Goal: Task Accomplishment & Management: Manage account settings

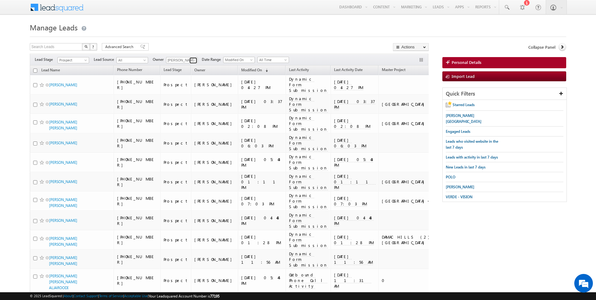
drag, startPoint x: 0, startPoint y: 0, endPoint x: 191, endPoint y: 58, distance: 199.6
click at [191, 58] on span at bounding box center [193, 60] width 5 height 5
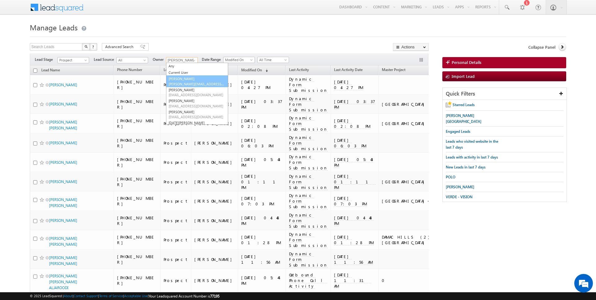
click at [182, 81] on link "AmanSingh Yadav amansingh.yadav@indglobal.ae" at bounding box center [197, 81] width 62 height 12
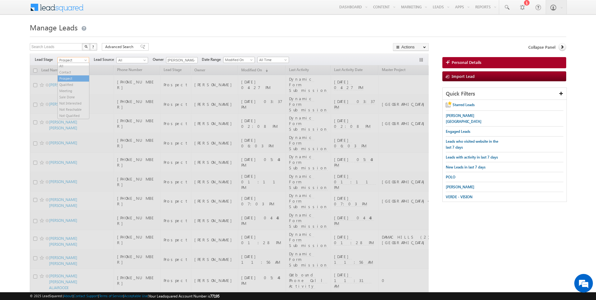
click at [84, 62] on span at bounding box center [86, 61] width 5 height 5
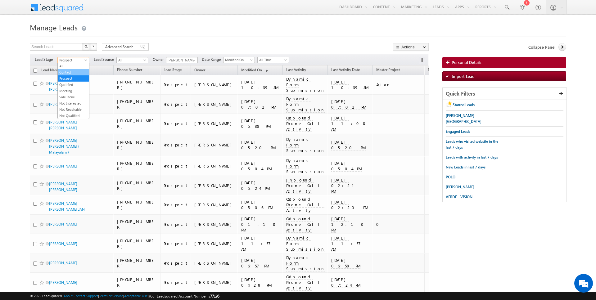
click at [74, 73] on link "Contact" at bounding box center [73, 73] width 31 height 6
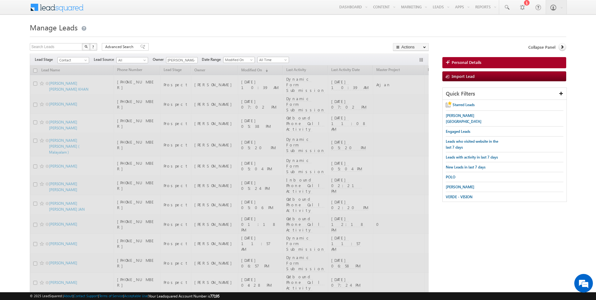
click at [182, 34] on div at bounding box center [298, 35] width 536 height 4
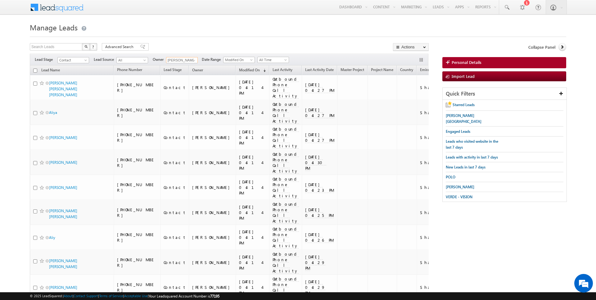
click at [192, 57] on input "[PERSON_NAME]" at bounding box center [182, 60] width 32 height 6
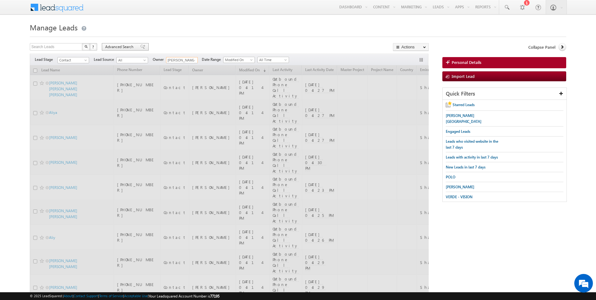
type input "[PERSON_NAME]"
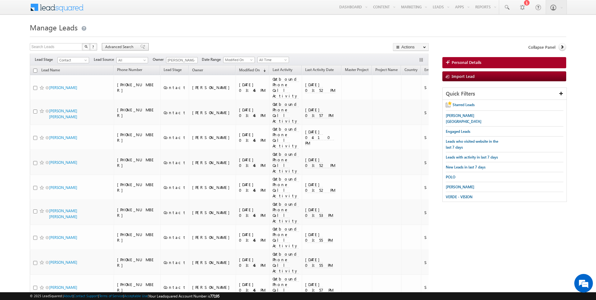
click at [125, 44] on span "Advanced Search" at bounding box center [120, 47] width 30 height 6
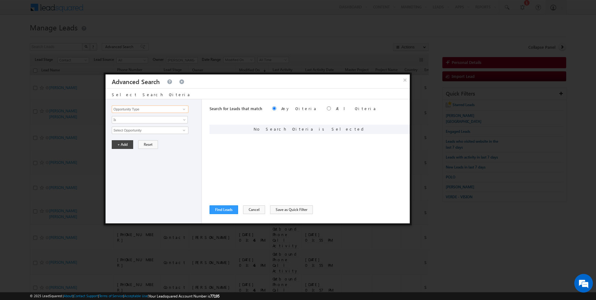
click at [147, 108] on input "Opportunity Type" at bounding box center [150, 109] width 76 height 7
type input "Lead Source"
click at [132, 129] on span "None Selected" at bounding box center [147, 130] width 70 height 7
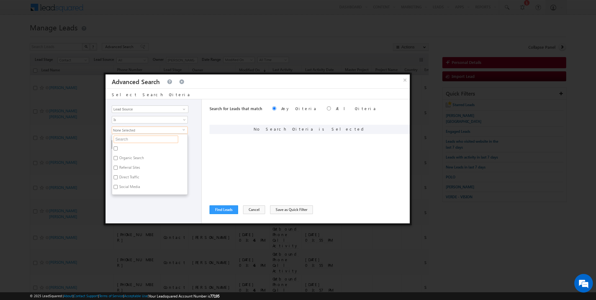
click at [130, 139] on input "text" at bounding box center [146, 139] width 65 height 7
type input "jv"
click at [119, 147] on label "JVC" at bounding box center [121, 150] width 19 height 10
click at [118, 147] on input "JVC" at bounding box center [116, 148] width 4 height 4
checkbox input "true"
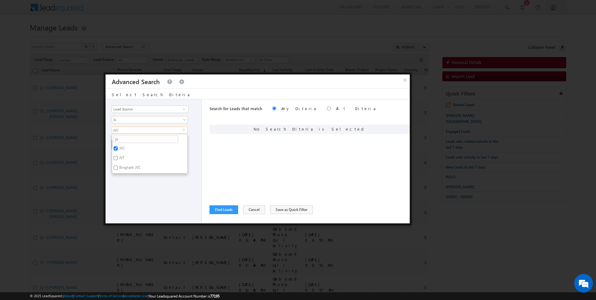
click at [131, 201] on div "Opportunity Type Lead Activity Task Sales Group Prospect Id Address 1 Address 2…" at bounding box center [154, 161] width 96 height 124
click at [122, 144] on button "+ Add" at bounding box center [122, 144] width 21 height 9
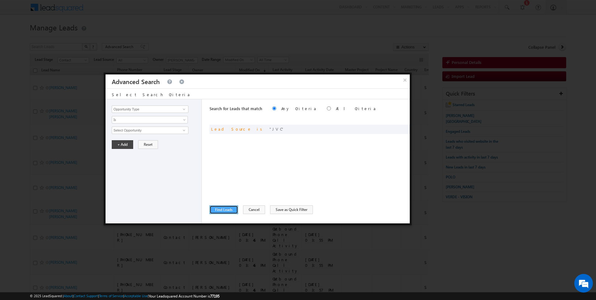
click at [220, 207] on button "Find Leads" at bounding box center [223, 209] width 29 height 9
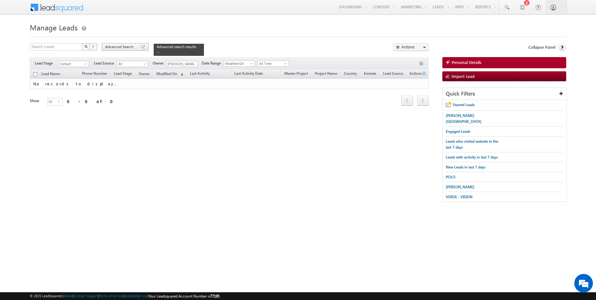
click at [126, 47] on span "Advanced Search" at bounding box center [120, 47] width 30 height 6
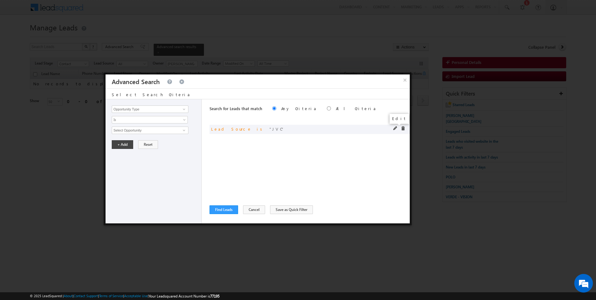
click at [395, 128] on span at bounding box center [395, 128] width 4 height 4
click at [130, 129] on span "JVC" at bounding box center [147, 130] width 70 height 7
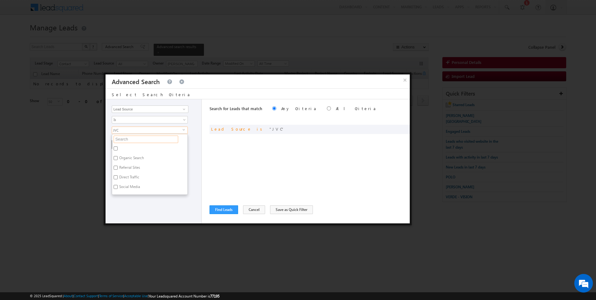
click at [128, 138] on input "text" at bounding box center [146, 139] width 65 height 7
type input "jv"
click at [128, 146] on label "JVT" at bounding box center [121, 150] width 19 height 10
click at [118, 146] on input "JVT" at bounding box center [116, 148] width 4 height 4
click at [124, 146] on label "JVT" at bounding box center [121, 150] width 19 height 10
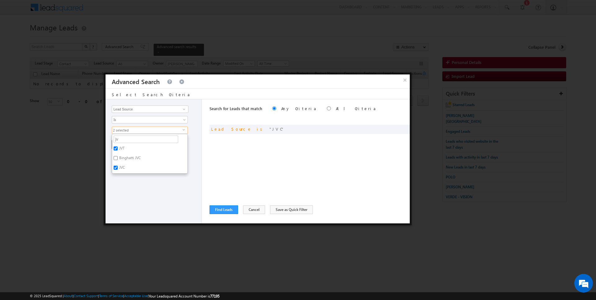
click at [118, 146] on input "JVT" at bounding box center [116, 148] width 4 height 4
checkbox input "false"
click at [124, 167] on label "JVC" at bounding box center [121, 169] width 19 height 10
click at [118, 167] on input "JVC" at bounding box center [116, 168] width 4 height 4
checkbox input "false"
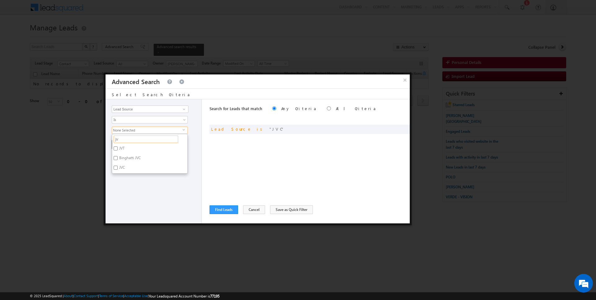
click at [123, 138] on input "jv" at bounding box center [146, 139] width 65 height 7
type input "furja"
click at [128, 148] on label "Al Furjan" at bounding box center [126, 150] width 28 height 10
click at [118, 148] on input "Al Furjan" at bounding box center [116, 148] width 4 height 4
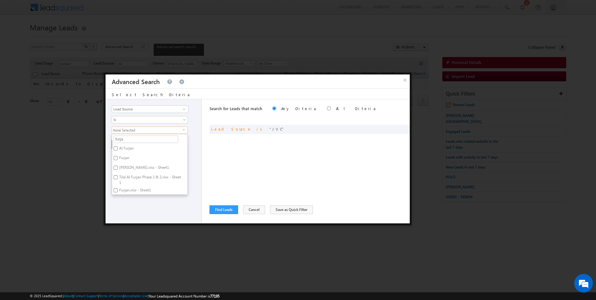
checkbox input "true"
click at [236, 155] on div "Search for Leads that match Any Criteria All Criteria Note that the current tri…" at bounding box center [309, 161] width 200 height 124
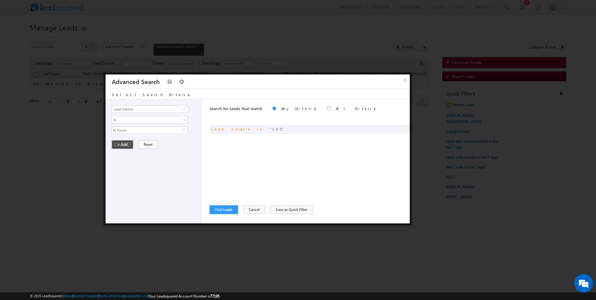
click at [119, 144] on button "+ Add" at bounding box center [122, 144] width 21 height 9
click at [219, 207] on button "Find Leads" at bounding box center [223, 209] width 29 height 9
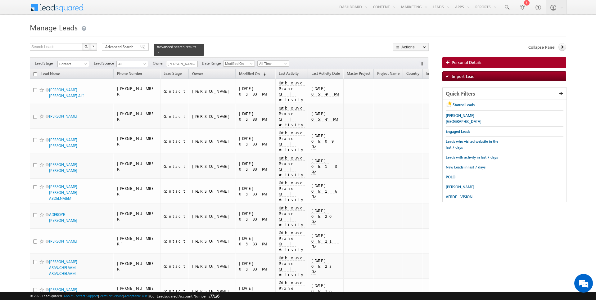
click at [35, 74] on input "checkbox" at bounding box center [35, 74] width 4 height 4
checkbox input "true"
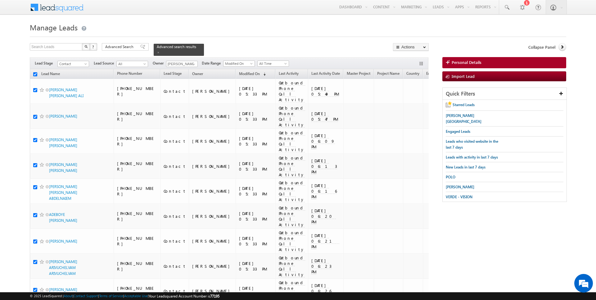
checkbox input "true"
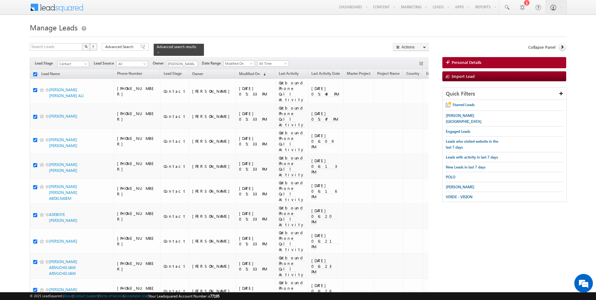
checkbox input "true"
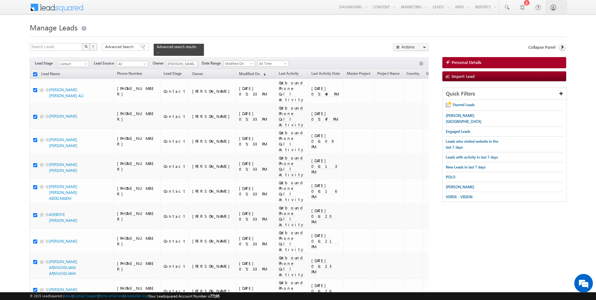
checkbox input "true"
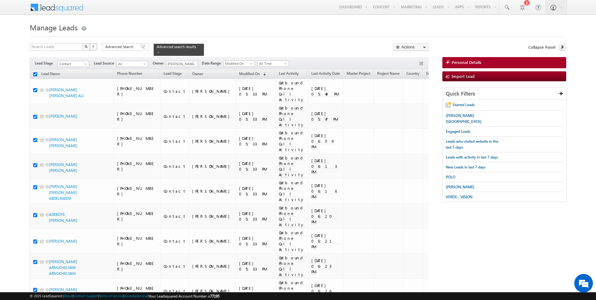
checkbox input "true"
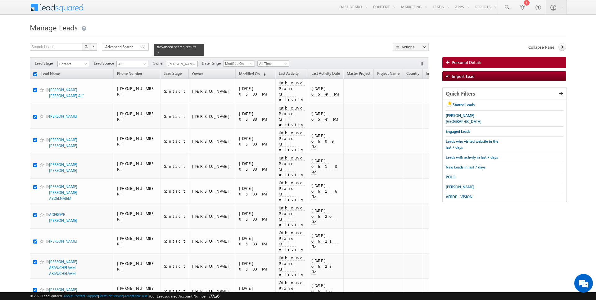
checkbox input "true"
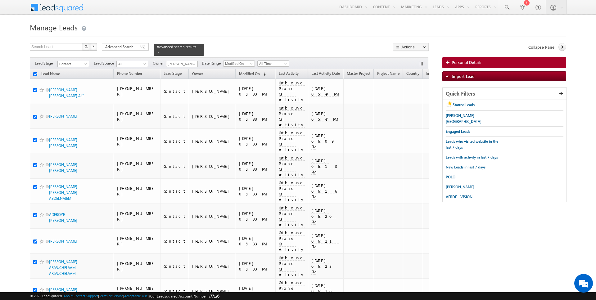
checkbox input "true"
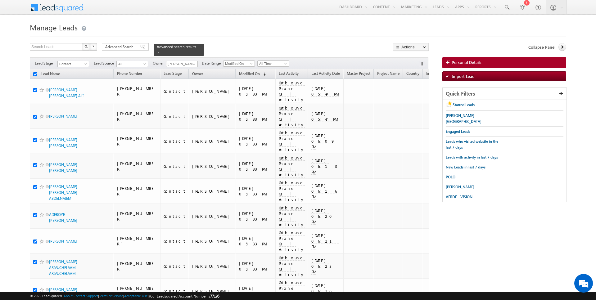
checkbox input "true"
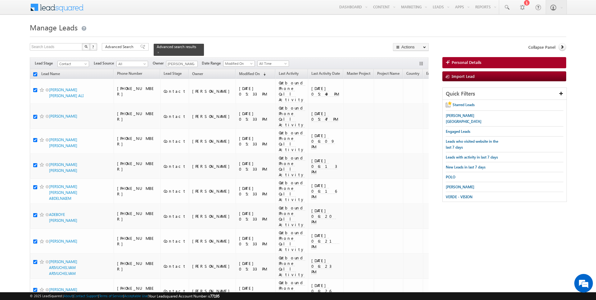
checkbox input "true"
click at [407, 98] on link "Change Owner" at bounding box center [410, 100] width 35 height 7
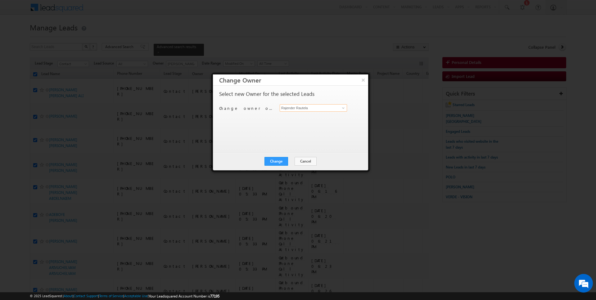
click at [323, 106] on input "Rajender Rautela" at bounding box center [313, 107] width 67 height 7
type input "[PERSON_NAME]"
click at [282, 163] on button "Change" at bounding box center [276, 161] width 24 height 9
click at [289, 162] on button "Close" at bounding box center [291, 161] width 20 height 9
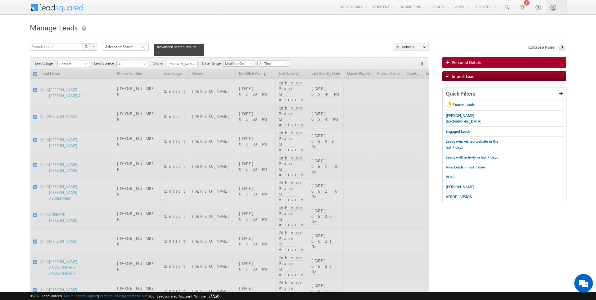
checkbox input "false"
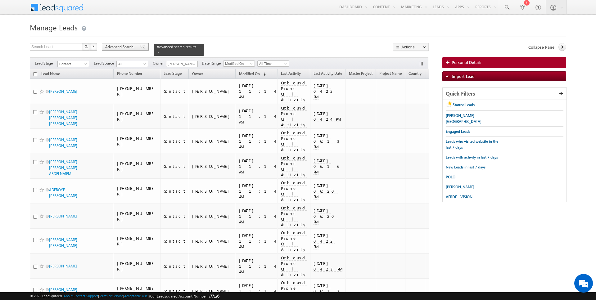
click at [120, 45] on span "Advanced Search" at bounding box center [120, 47] width 30 height 6
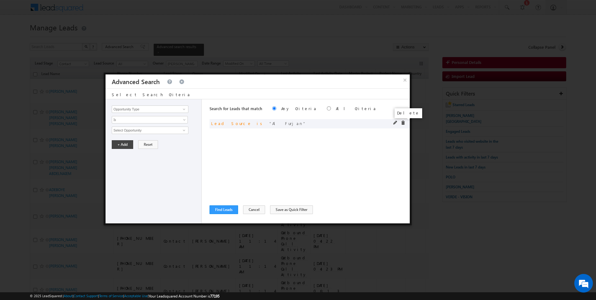
click at [403, 123] on span at bounding box center [403, 123] width 4 height 4
click at [142, 110] on input "Opportunity Type" at bounding box center [150, 109] width 76 height 7
type input "Lead Source"
click at [157, 129] on span "None Selected" at bounding box center [147, 130] width 70 height 7
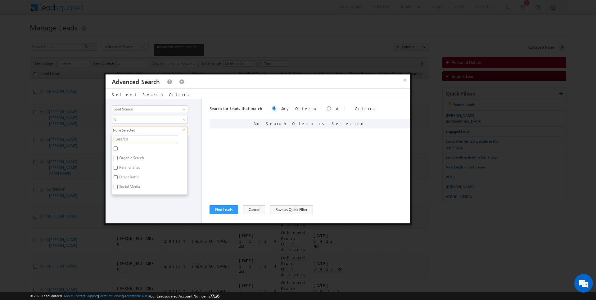
click at [147, 137] on input "text" at bounding box center [146, 139] width 65 height 7
type input "sharja"
click at [128, 147] on label "Sharjah-Scl" at bounding box center [128, 150] width 32 height 10
click at [118, 147] on input "Sharjah-Scl" at bounding box center [116, 148] width 4 height 4
checkbox input "true"
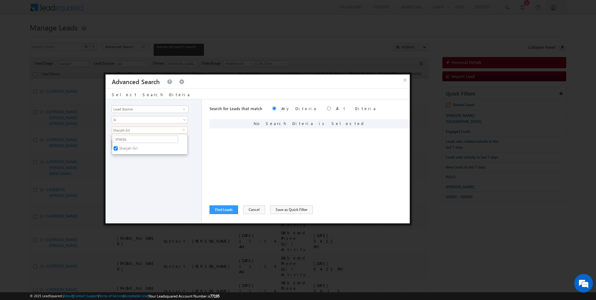
click at [128, 169] on div "Opportunity Type Lead Activity Task Sales Group Prospect Id Address 1 Address 2…" at bounding box center [154, 161] width 96 height 124
click at [124, 143] on button "+ Add" at bounding box center [122, 144] width 21 height 9
click at [218, 209] on button "Find Leads" at bounding box center [223, 209] width 29 height 9
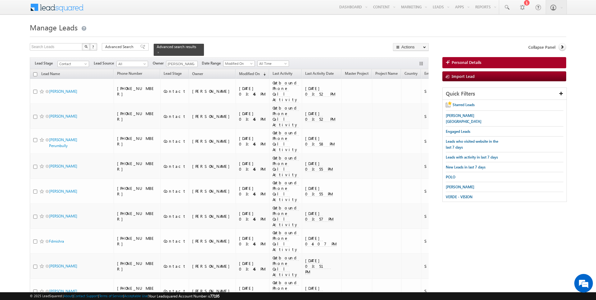
click at [35, 74] on input "checkbox" at bounding box center [35, 74] width 4 height 4
checkbox input "true"
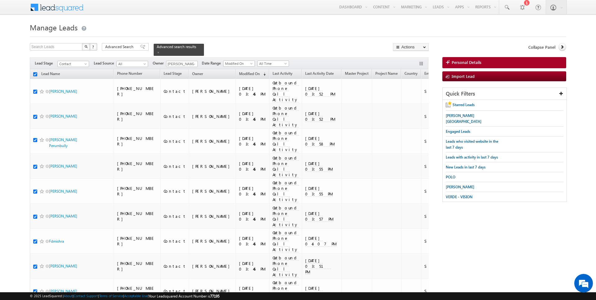
checkbox input "true"
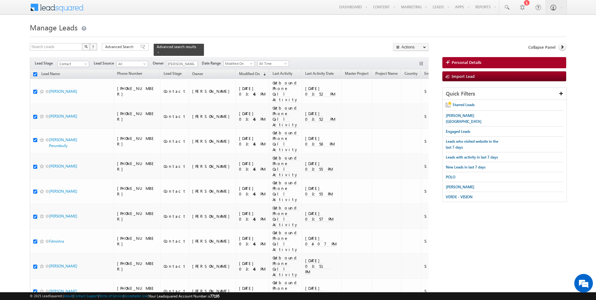
checkbox input "true"
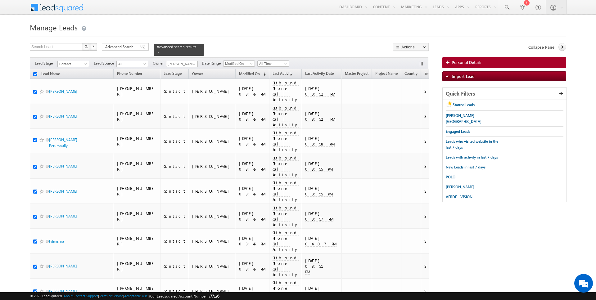
checkbox input "true"
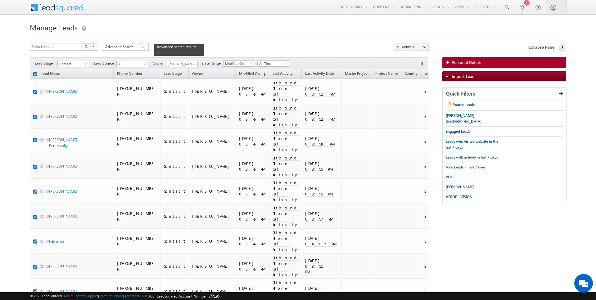
checkbox input "true"
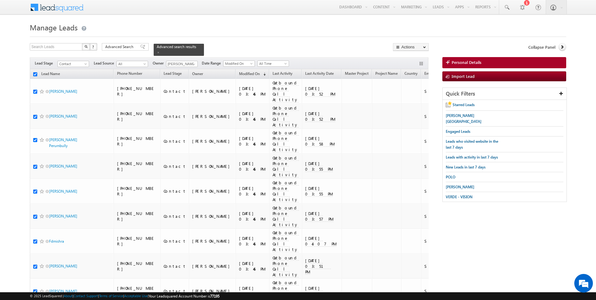
checkbox input "true"
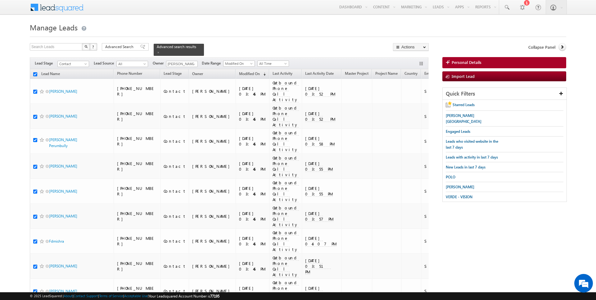
checkbox input "true"
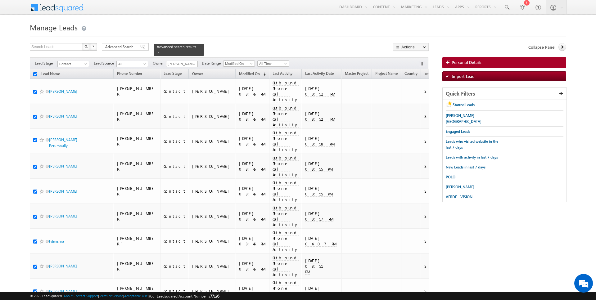
checkbox input "true"
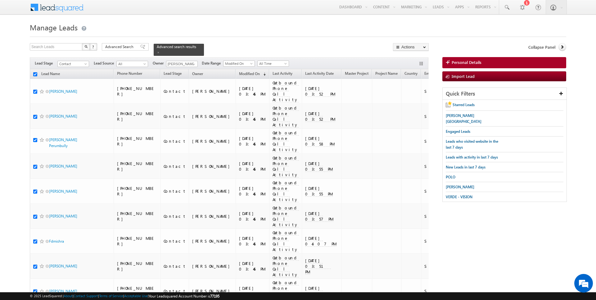
checkbox input "true"
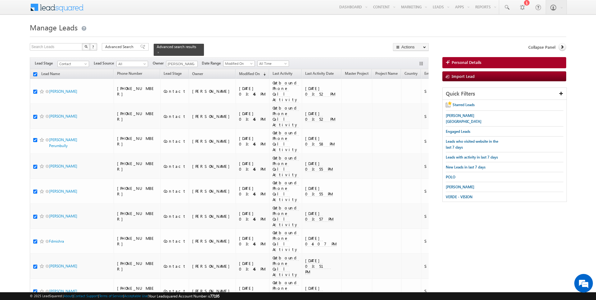
checkbox input "true"
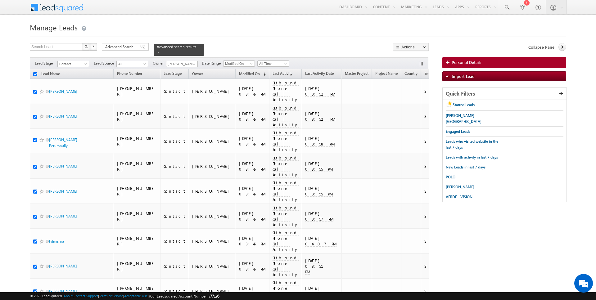
checkbox input "true"
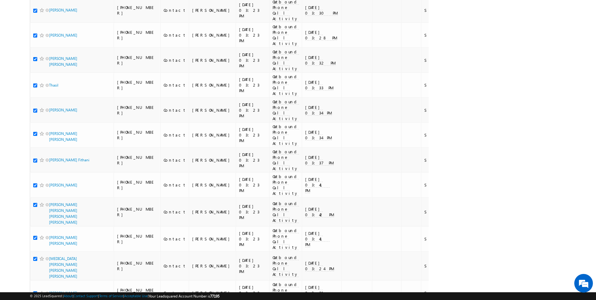
scroll to position [787, 0]
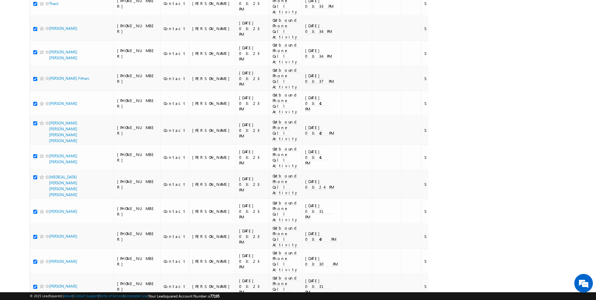
click at [48, 290] on li "100" at bounding box center [51, 289] width 15 height 6
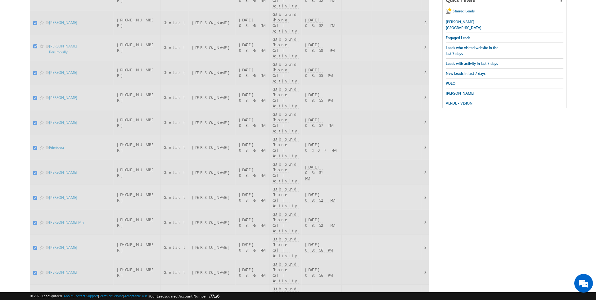
scroll to position [0, 0]
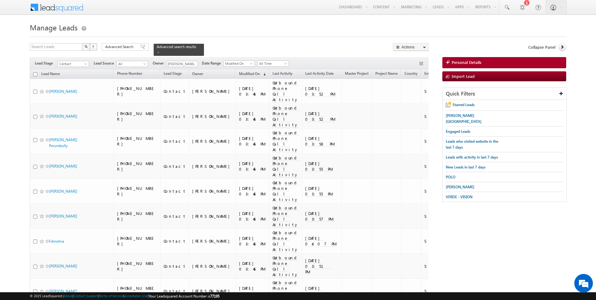
click at [35, 74] on input "checkbox" at bounding box center [35, 74] width 4 height 4
checkbox input "true"
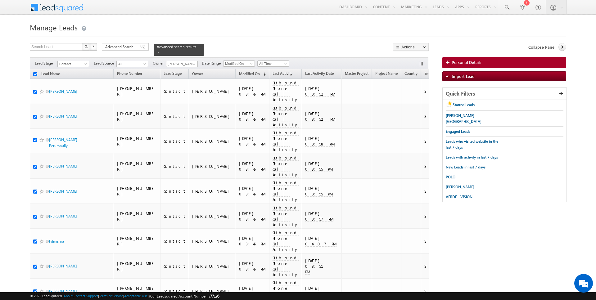
checkbox input "true"
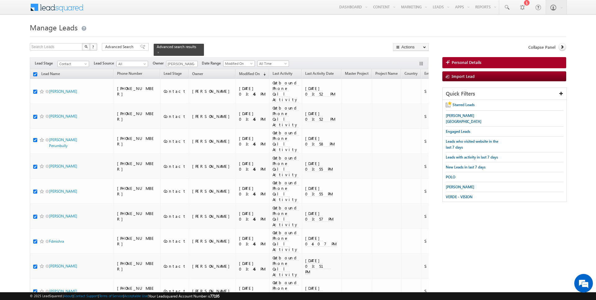
checkbox input "true"
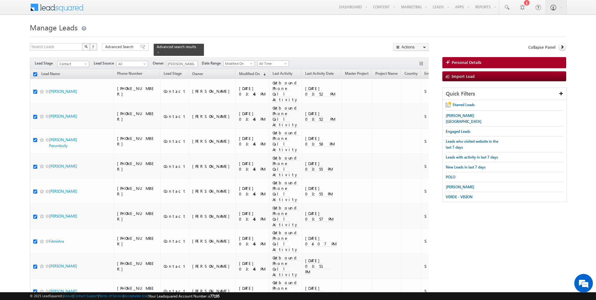
checkbox input "true"
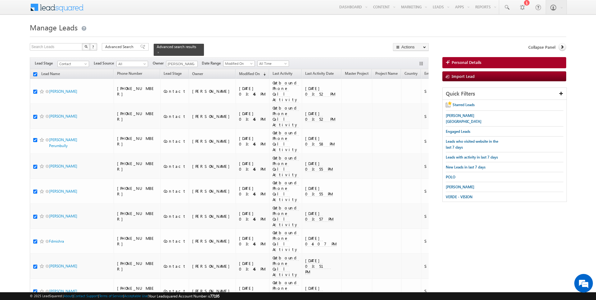
checkbox input "true"
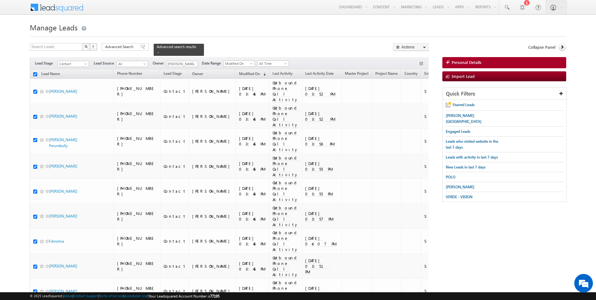
checkbox input "true"
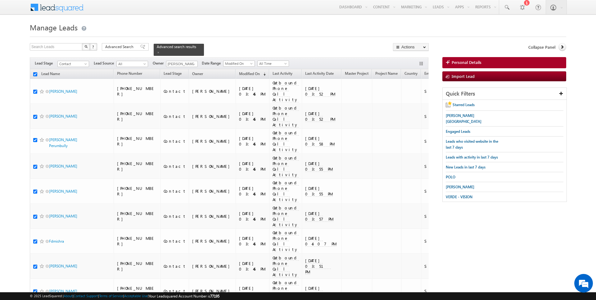
checkbox input "true"
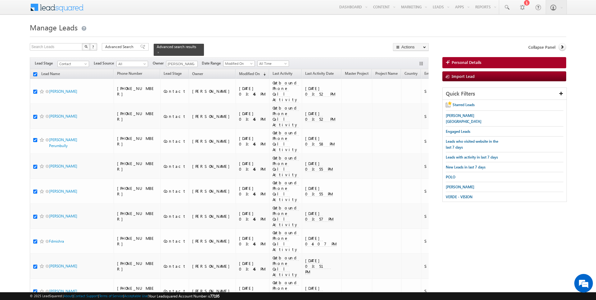
checkbox input "true"
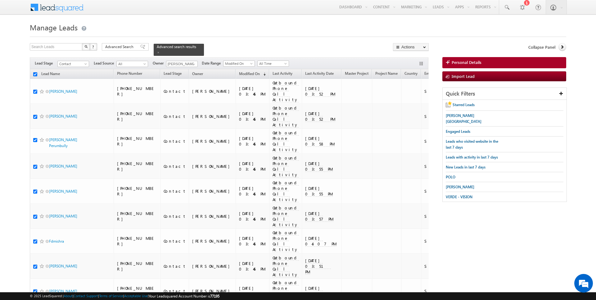
checkbox input "true"
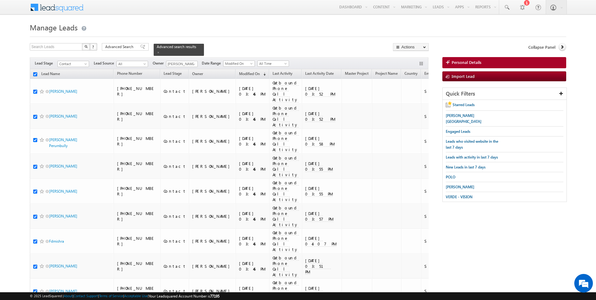
checkbox input "true"
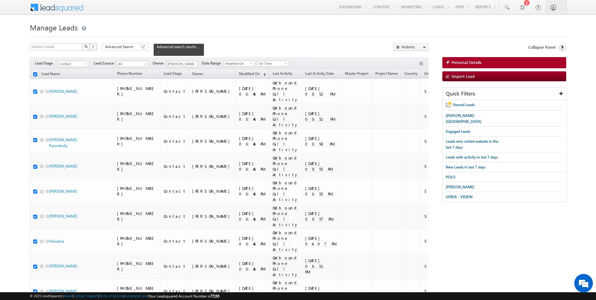
checkbox input "true"
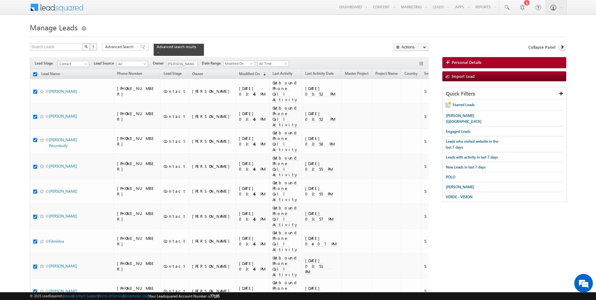
checkbox input "true"
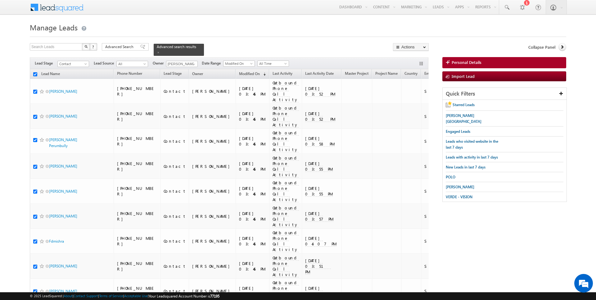
checkbox input "true"
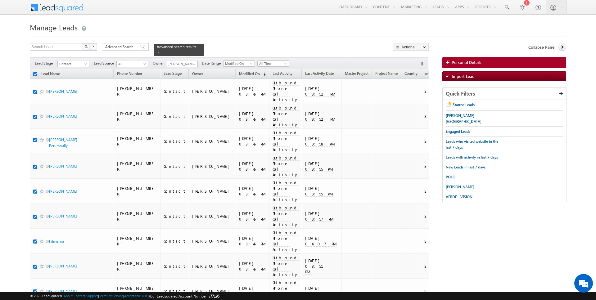
checkbox input "true"
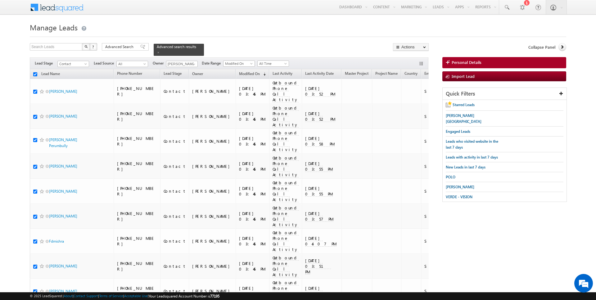
checkbox input "true"
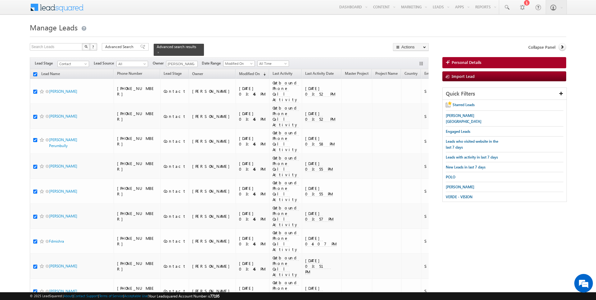
checkbox input "true"
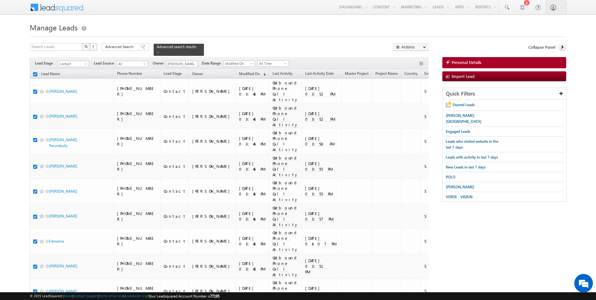
checkbox input "true"
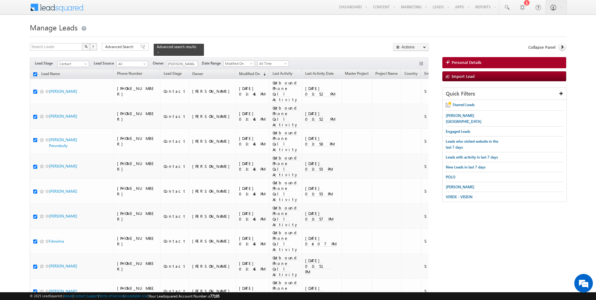
checkbox input "true"
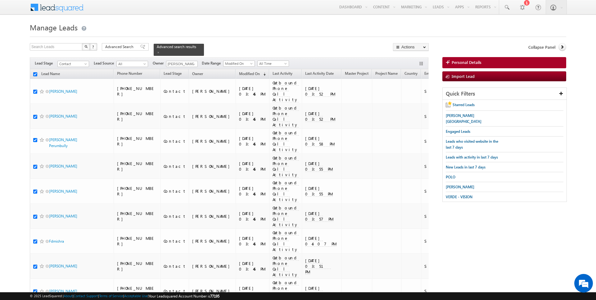
checkbox input "true"
click at [413, 107] on link "Change Stage" at bounding box center [410, 107] width 35 height 7
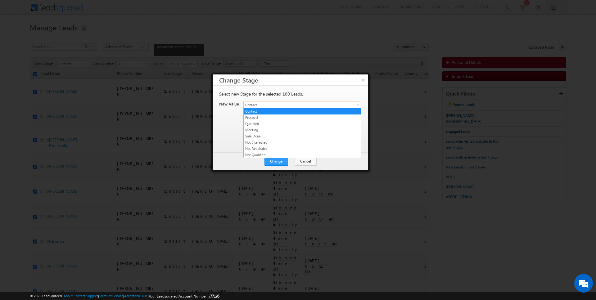
click at [280, 105] on span "Contact" at bounding box center [295, 105] width 103 height 6
click at [267, 147] on link "Not Reachable" at bounding box center [302, 149] width 117 height 6
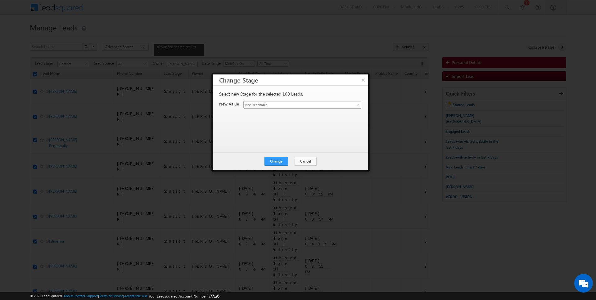
click at [281, 104] on span "Not Reachable" at bounding box center [295, 105] width 103 height 6
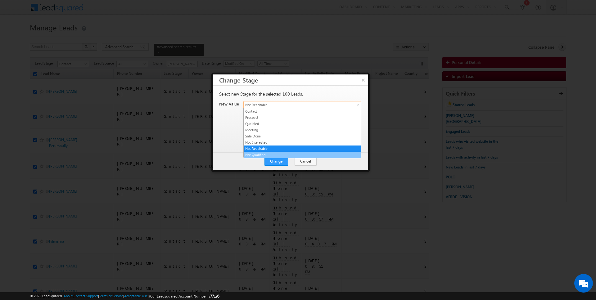
click at [264, 152] on link "Not Qualified" at bounding box center [302, 155] width 117 height 6
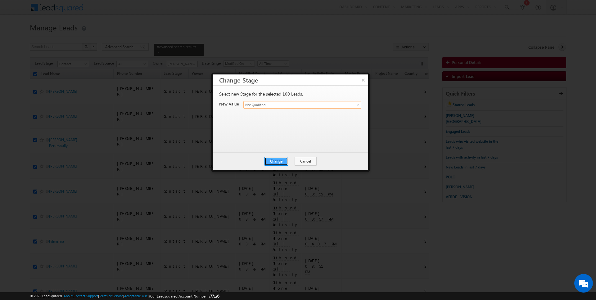
click at [274, 161] on button "Change" at bounding box center [276, 161] width 24 height 9
click at [288, 161] on button "Close" at bounding box center [291, 161] width 20 height 9
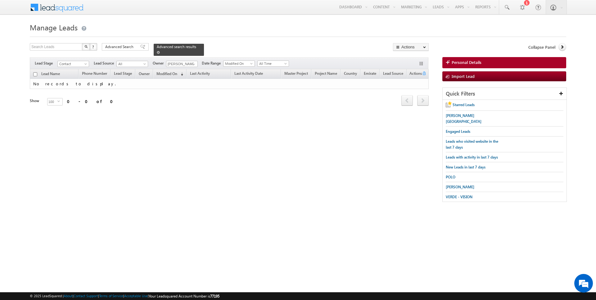
click at [157, 53] on span at bounding box center [158, 52] width 3 height 3
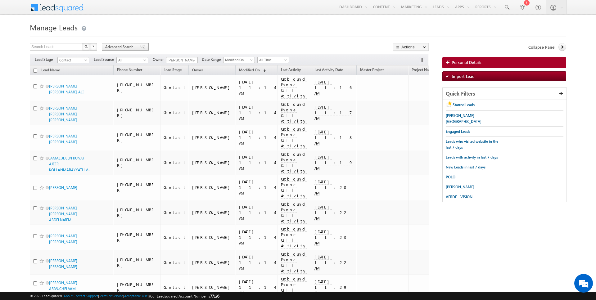
click at [127, 46] on span "Advanced Search" at bounding box center [120, 47] width 30 height 6
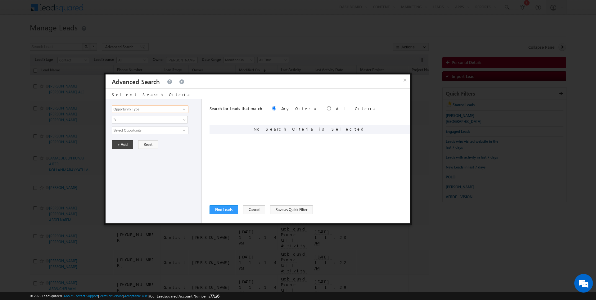
click at [151, 110] on input "Opportunity Type" at bounding box center [150, 109] width 76 height 7
type input "Lead Source"
click at [135, 134] on div "Opportunity Type Lead Activity Task Sales Group Prospect Id Address 1 Address 2…" at bounding box center [154, 161] width 96 height 124
click at [135, 131] on span "None Selected" at bounding box center [147, 130] width 70 height 7
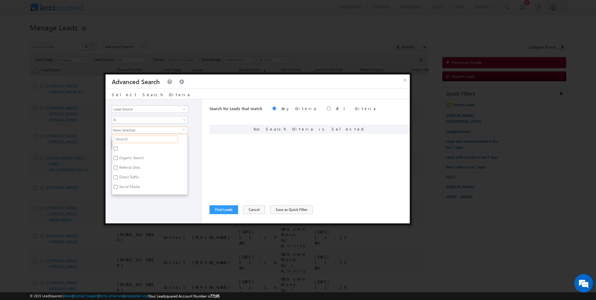
click at [135, 138] on input "text" at bounding box center [146, 139] width 65 height 7
type input "hills"
click at [132, 145] on label "Damac Hills 1" at bounding box center [129, 150] width 35 height 10
click at [118, 146] on input "Damac Hills 1" at bounding box center [116, 148] width 4 height 4
checkbox input "true"
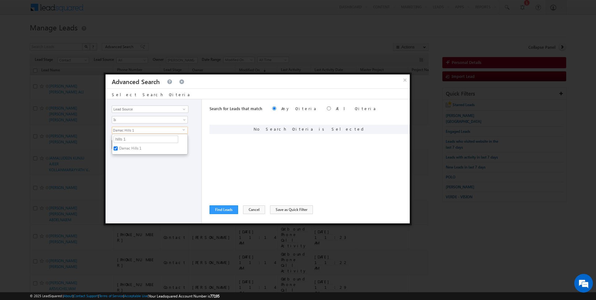
click at [130, 166] on div "Opportunity Type Lead Activity Task Sales Group Prospect Id Address 1 Address 2…" at bounding box center [154, 161] width 96 height 124
click at [124, 143] on button "+ Add" at bounding box center [122, 144] width 21 height 9
click at [225, 211] on button "Find Leads" at bounding box center [223, 209] width 29 height 9
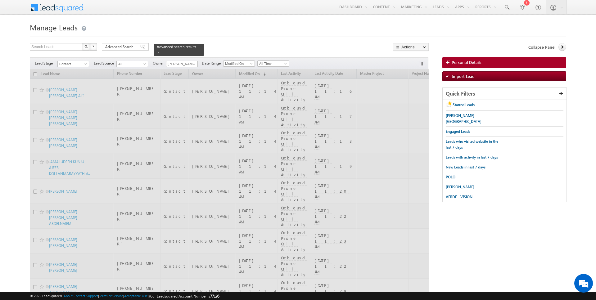
click at [35, 74] on input "checkbox" at bounding box center [35, 74] width 4 height 4
checkbox input "true"
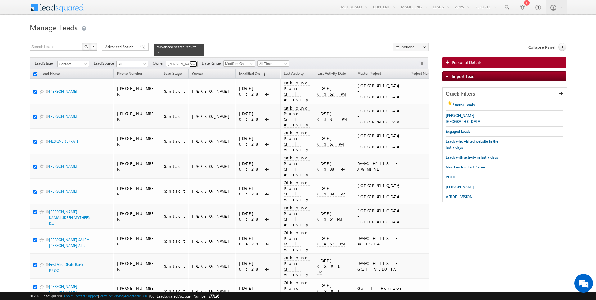
click at [191, 65] on span at bounding box center [193, 64] width 5 height 5
type input "[PERSON_NAME]"
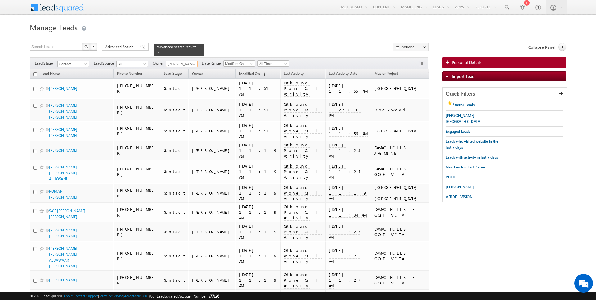
click at [35, 74] on input "checkbox" at bounding box center [35, 74] width 4 height 4
checkbox input "true"
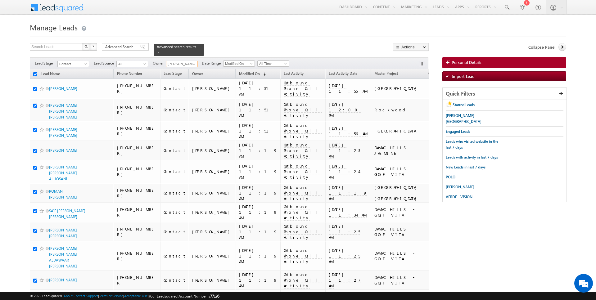
checkbox input "true"
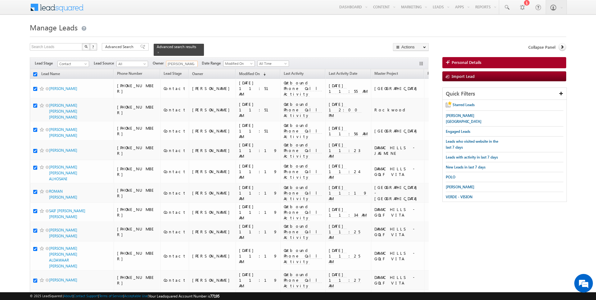
checkbox input "true"
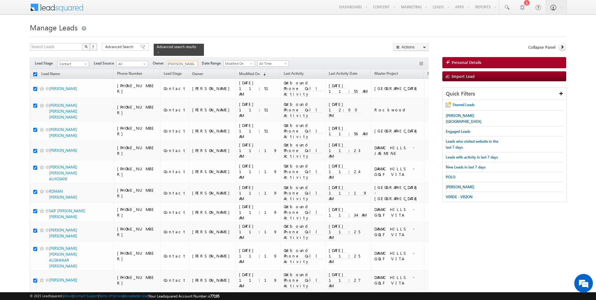
checkbox input "true"
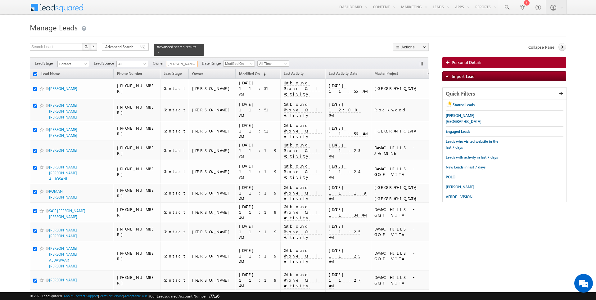
checkbox input "true"
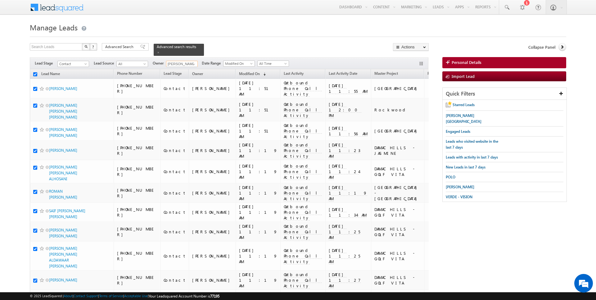
checkbox input "true"
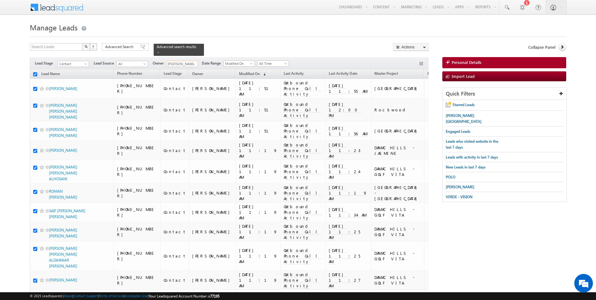
checkbox input "true"
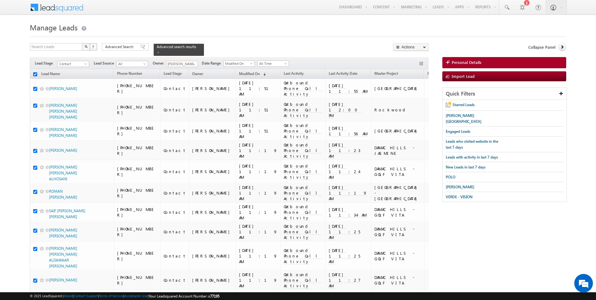
checkbox input "true"
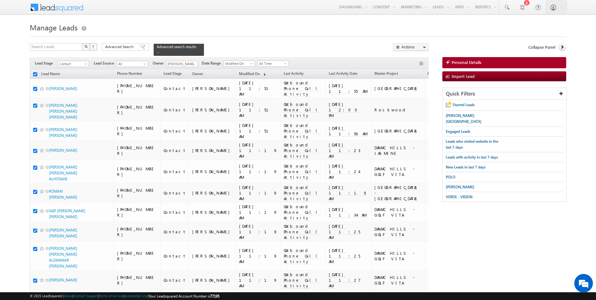
checkbox input "true"
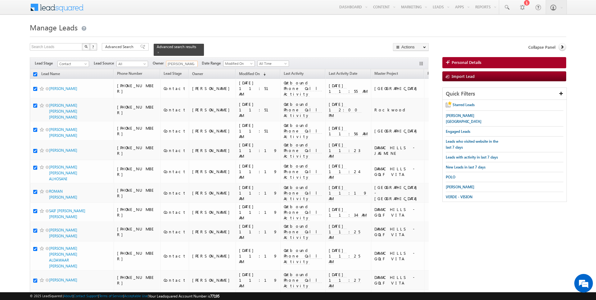
checkbox input "true"
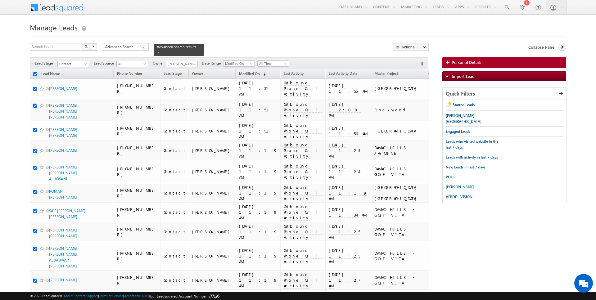
checkbox input "true"
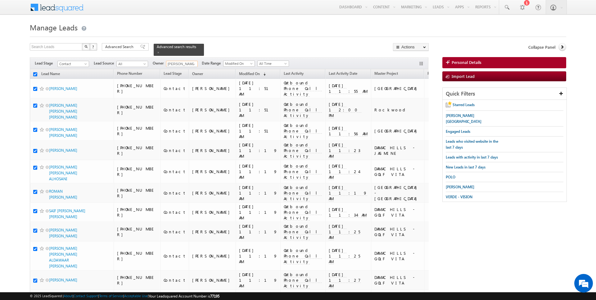
checkbox input "true"
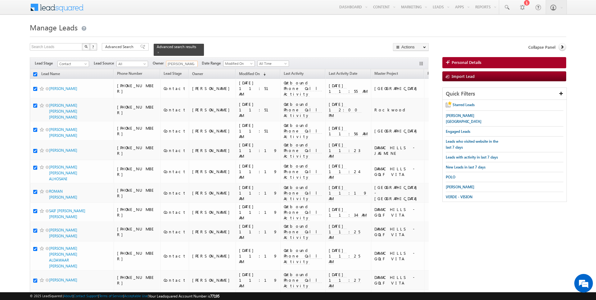
checkbox input "true"
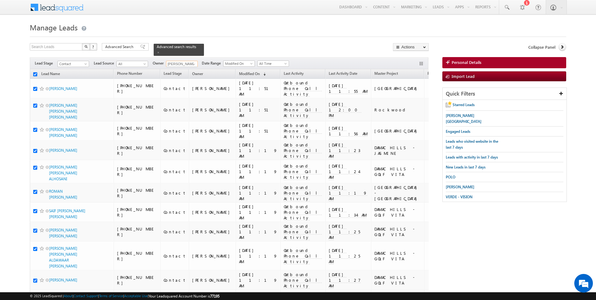
checkbox input "true"
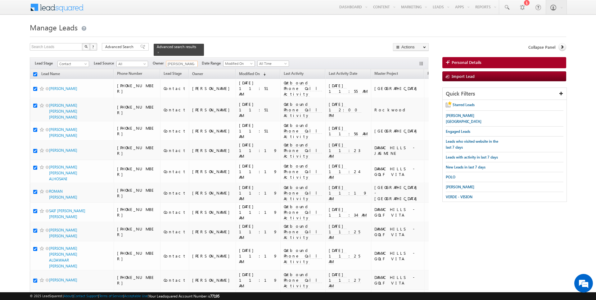
checkbox input "true"
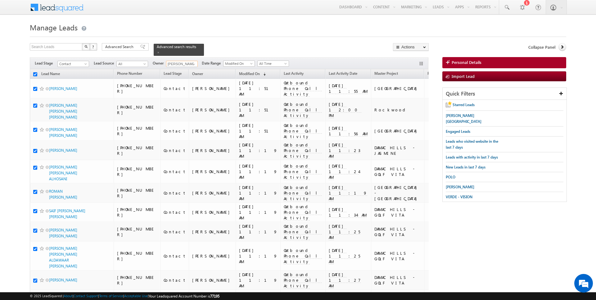
checkbox input "true"
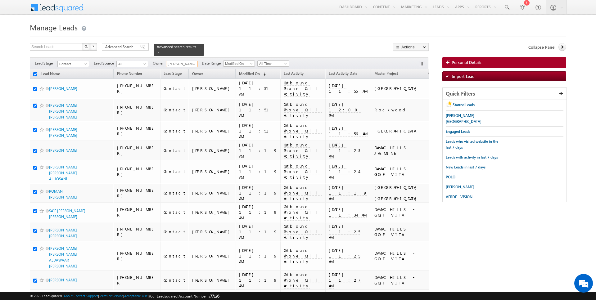
checkbox input "true"
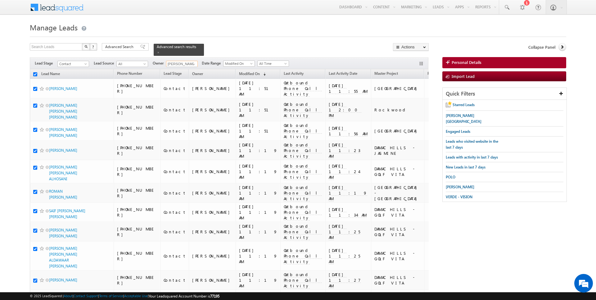
checkbox input "true"
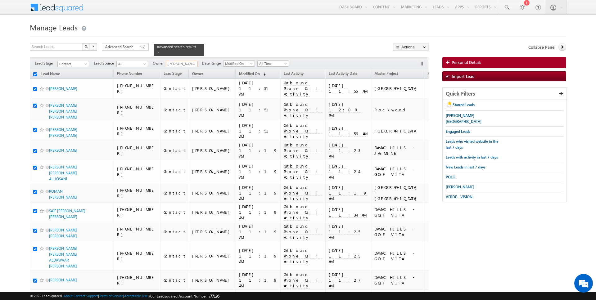
checkbox input "true"
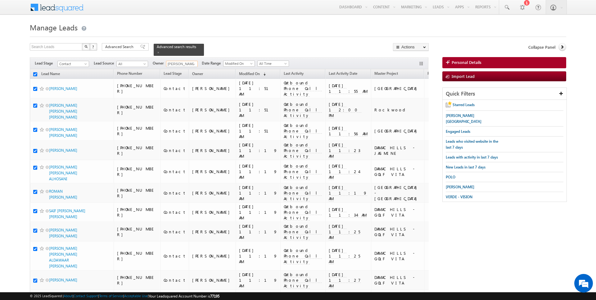
checkbox input "true"
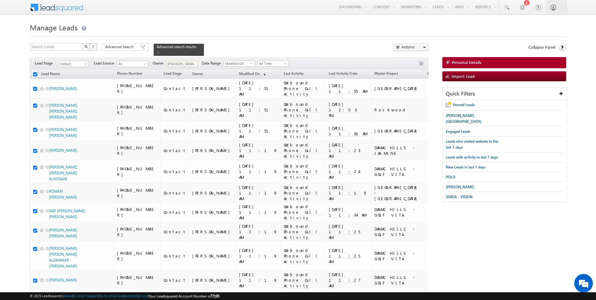
checkbox input "true"
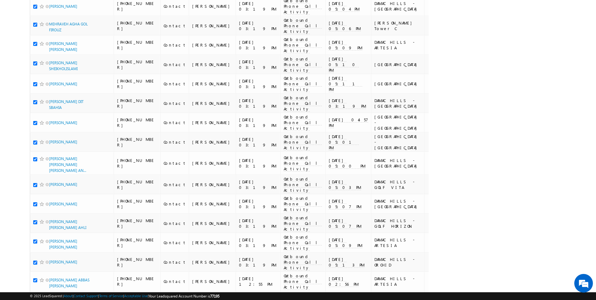
scroll to position [1848, 0]
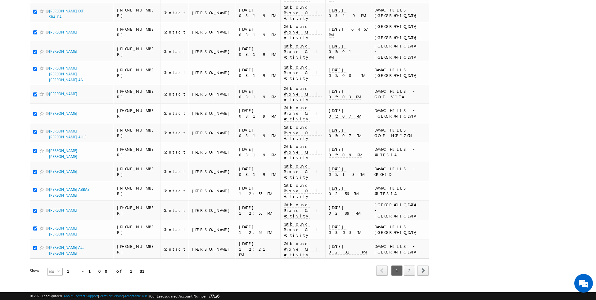
type input "[PERSON_NAME]"
click at [49, 268] on span "100" at bounding box center [52, 271] width 10 height 7
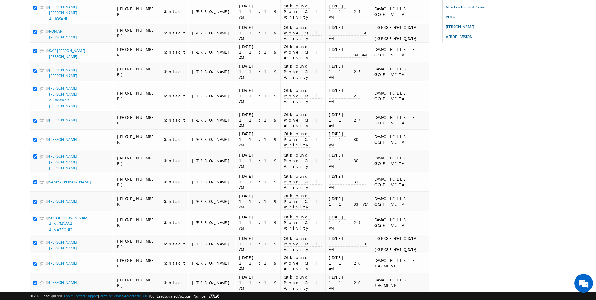
scroll to position [0, 0]
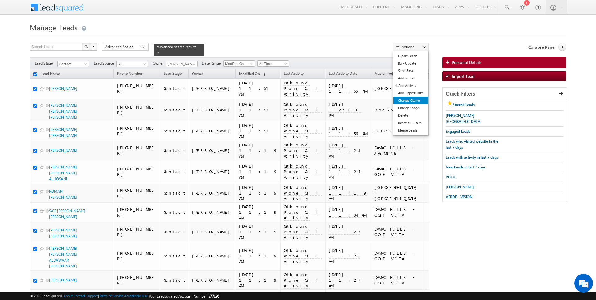
click at [410, 98] on link "Change Owner" at bounding box center [410, 100] width 35 height 7
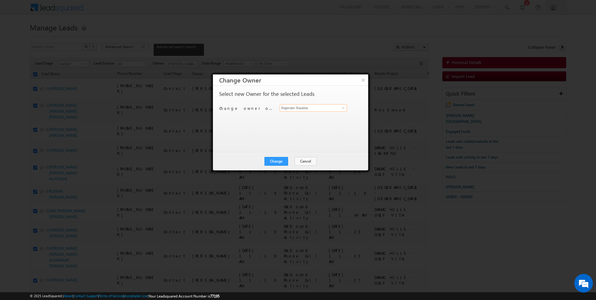
click at [308, 108] on input "Rajender Rautela" at bounding box center [313, 107] width 67 height 7
type input "[PERSON_NAME]"
click at [273, 162] on button "Change" at bounding box center [276, 161] width 24 height 9
click at [291, 161] on button "Close" at bounding box center [291, 161] width 20 height 9
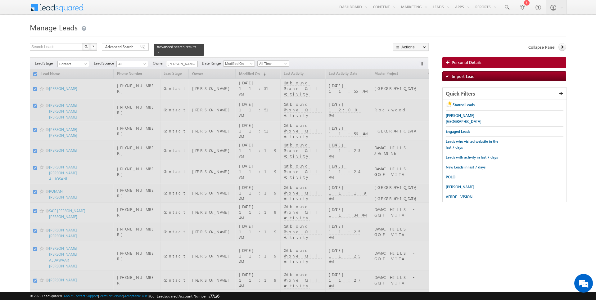
checkbox input "false"
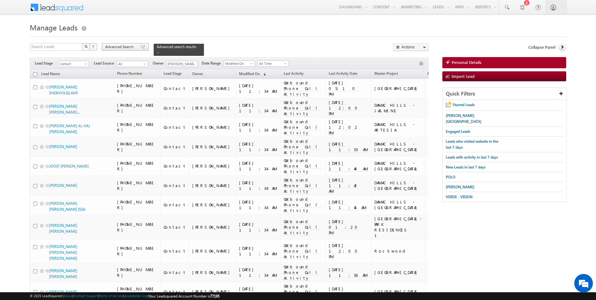
click at [122, 44] on div "Advanced Search" at bounding box center [125, 46] width 47 height 7
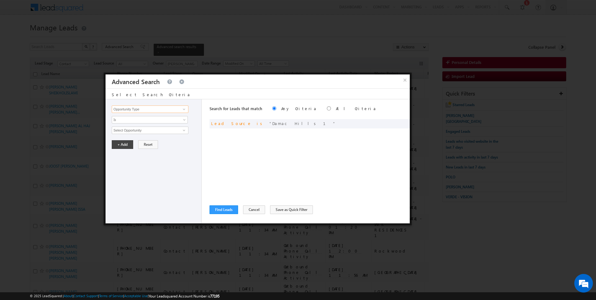
click at [135, 106] on input "Opportunity Type" at bounding box center [150, 109] width 76 height 7
type input "Modified On"
click at [128, 120] on span "Is" at bounding box center [145, 120] width 67 height 6
click at [128, 127] on link "Is" at bounding box center [150, 127] width 76 height 6
click at [126, 117] on span "Is" at bounding box center [145, 120] width 67 height 6
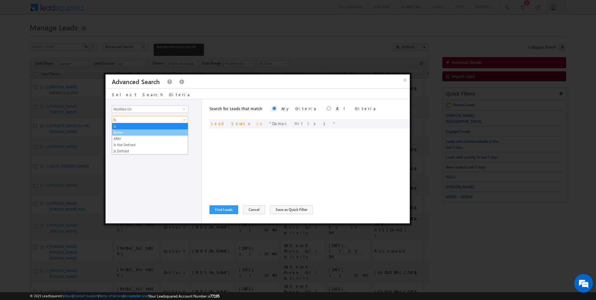
click at [126, 131] on link "Before" at bounding box center [150, 133] width 76 height 6
click at [124, 142] on button "+ Add" at bounding box center [122, 144] width 21 height 9
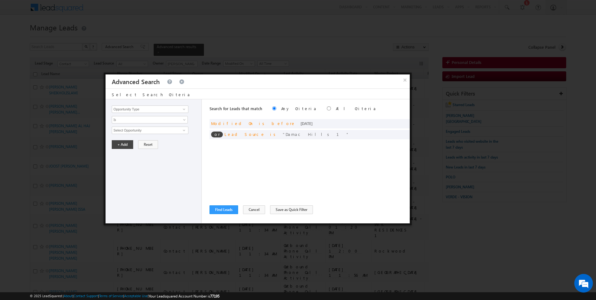
click at [336, 107] on label "All Criteria" at bounding box center [356, 108] width 41 height 5
radio input "true"
click at [220, 208] on button "Find Leads" at bounding box center [223, 209] width 29 height 9
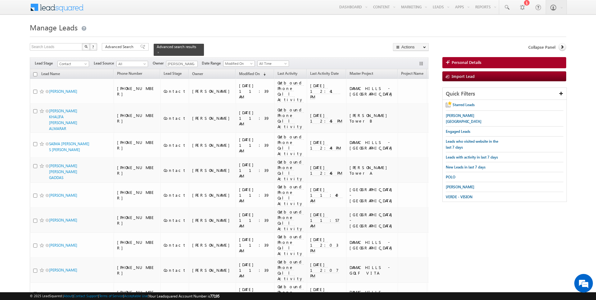
click at [34, 73] on input "checkbox" at bounding box center [35, 74] width 4 height 4
checkbox input "true"
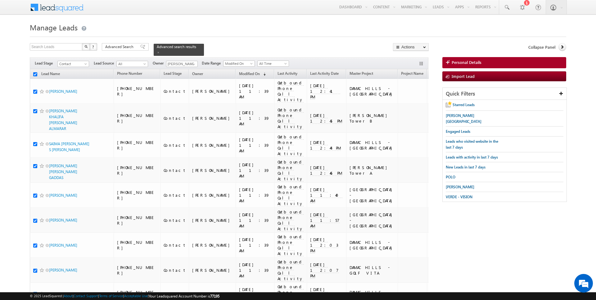
checkbox input "true"
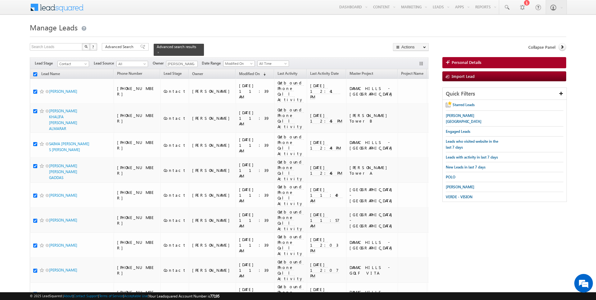
checkbox input "true"
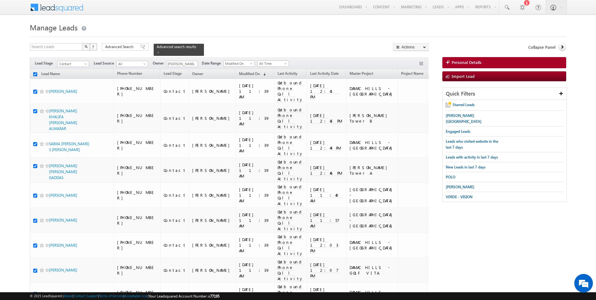
checkbox input "true"
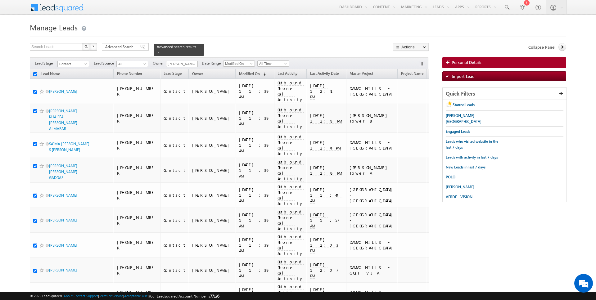
checkbox input "true"
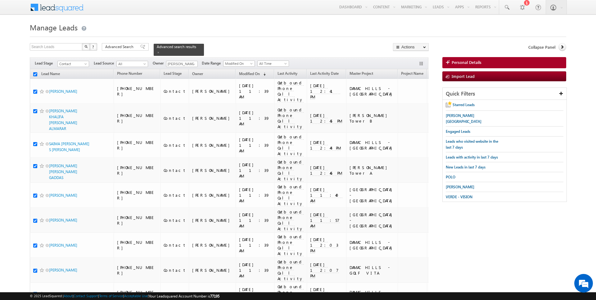
checkbox input "true"
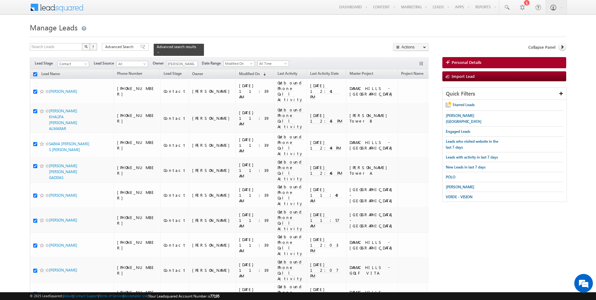
checkbox input "true"
click at [414, 102] on link "Change Owner" at bounding box center [410, 100] width 35 height 7
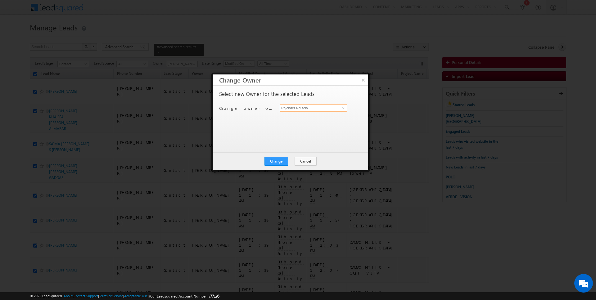
click at [316, 108] on input "Rajender Rautela" at bounding box center [313, 107] width 67 height 7
type input "[PERSON_NAME]"
click at [281, 158] on button "Change" at bounding box center [276, 161] width 24 height 9
click at [297, 161] on button "Close" at bounding box center [291, 161] width 20 height 9
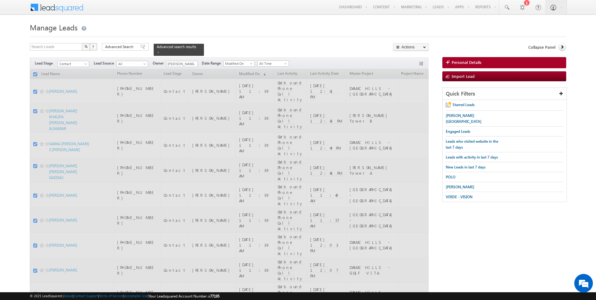
checkbox input "false"
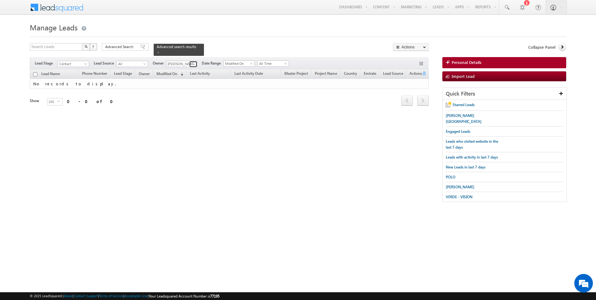
click at [195, 63] on link at bounding box center [193, 64] width 8 height 6
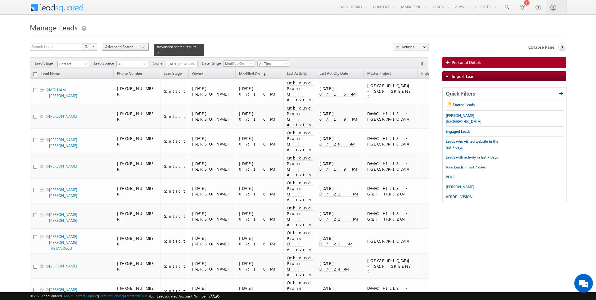
type input "[DATE][PERSON_NAME]"
click at [125, 49] on span "Advanced Search" at bounding box center [120, 47] width 30 height 6
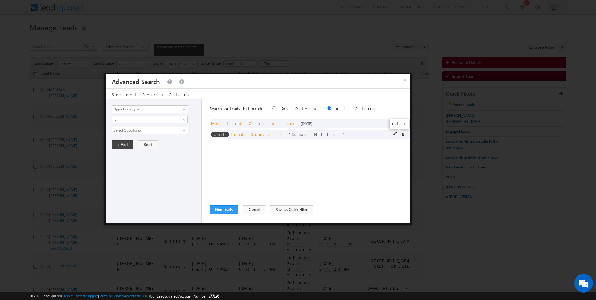
click at [396, 133] on span at bounding box center [395, 134] width 4 height 4
click at [133, 132] on span "Damac Hills 1" at bounding box center [147, 130] width 70 height 7
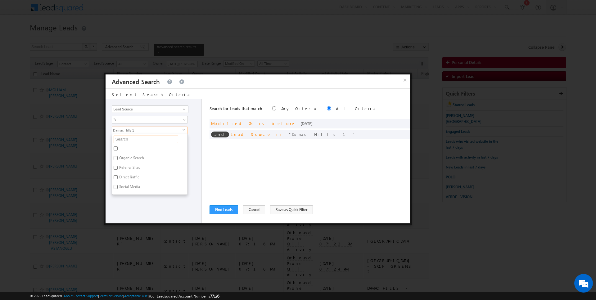
click at [127, 138] on input "text" at bounding box center [146, 139] width 65 height 7
type input "hills 1"
click at [119, 148] on label "Damac Hills 1" at bounding box center [129, 150] width 35 height 10
click at [118, 148] on input "Damac Hills 1" at bounding box center [116, 148] width 4 height 4
checkbox input "false"
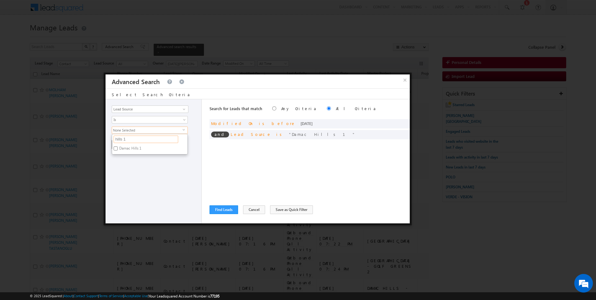
click at [121, 141] on input "hills 1" at bounding box center [146, 139] width 65 height 7
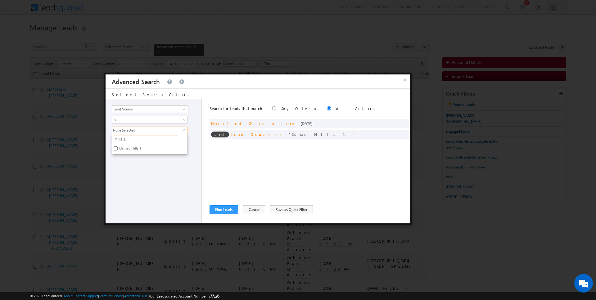
click at [121, 141] on input "hills 1" at bounding box center [146, 139] width 65 height 7
type input "south"
click at [133, 148] on label "[GEOGRAPHIC_DATA]" at bounding box center [136, 150] width 48 height 10
click at [118, 148] on input "[GEOGRAPHIC_DATA]" at bounding box center [116, 148] width 4 height 4
checkbox input "true"
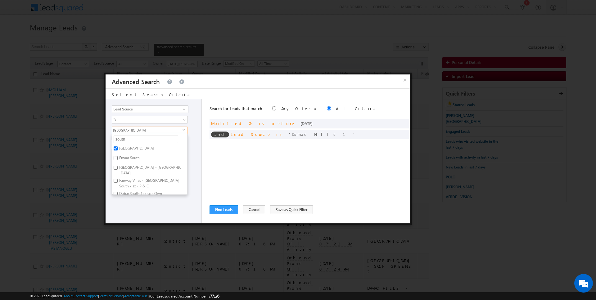
click at [130, 212] on div "Opportunity Type Lead Activity Task Sales Group Prospect Id Address 1 Address 2…" at bounding box center [154, 161] width 96 height 124
click at [119, 143] on button "+ Add" at bounding box center [122, 144] width 21 height 9
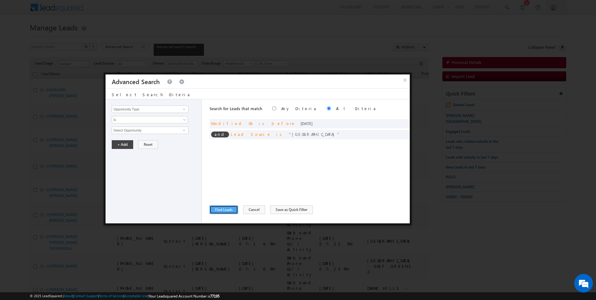
click at [223, 207] on button "Find Leads" at bounding box center [223, 209] width 29 height 9
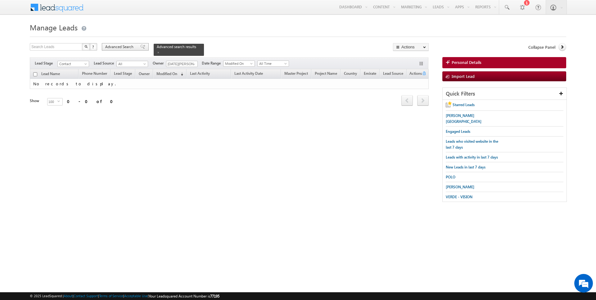
click at [128, 46] on span "Advanced Search" at bounding box center [120, 47] width 30 height 6
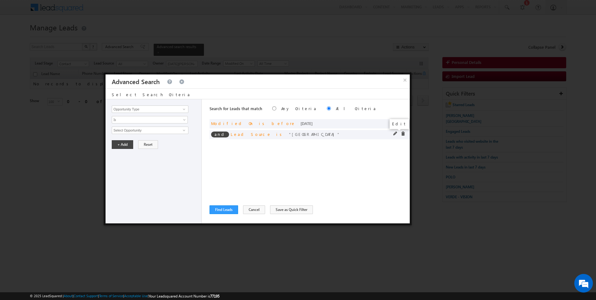
click at [395, 132] on span at bounding box center [395, 134] width 4 height 4
click at [154, 129] on span "[GEOGRAPHIC_DATA]" at bounding box center [147, 130] width 70 height 7
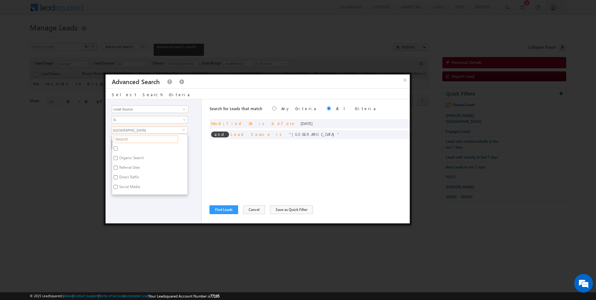
click at [126, 140] on input "text" at bounding box center [146, 139] width 65 height 7
type input "south"
click at [127, 146] on label "Emaar South" at bounding box center [129, 150] width 34 height 10
click at [118, 146] on input "Emaar South" at bounding box center [116, 148] width 4 height 4
checkbox input "true"
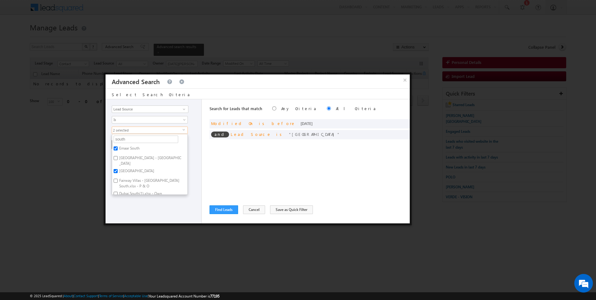
click at [129, 220] on div "Opportunity Type Lead Activity Task Sales Group Prospect Id Address 1 Address 2…" at bounding box center [154, 161] width 96 height 124
click at [119, 141] on button "+ Add" at bounding box center [122, 144] width 21 height 9
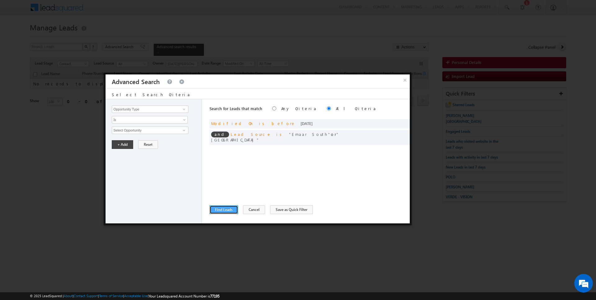
click at [225, 213] on button "Find Leads" at bounding box center [223, 209] width 29 height 9
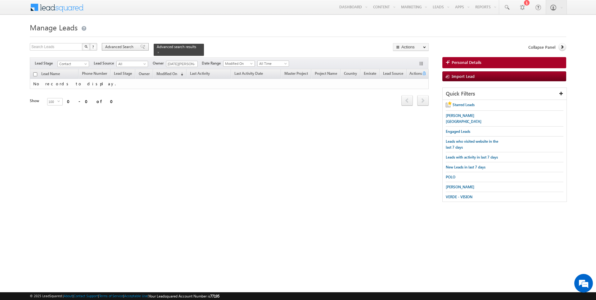
click at [124, 46] on span "Advanced Search" at bounding box center [120, 47] width 30 height 6
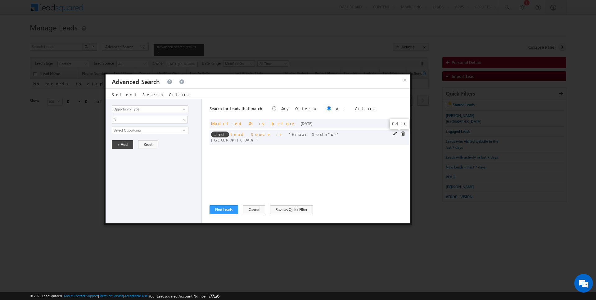
click at [395, 134] on span at bounding box center [395, 134] width 4 height 4
click at [403, 133] on span at bounding box center [403, 134] width 4 height 4
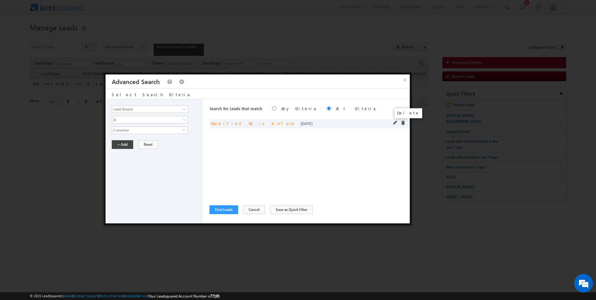
click at [404, 122] on span at bounding box center [403, 123] width 4 height 4
click at [251, 208] on button "Cancel" at bounding box center [254, 209] width 22 height 9
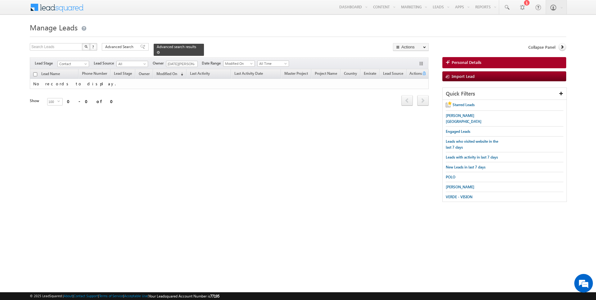
click at [157, 53] on span at bounding box center [158, 52] width 3 height 3
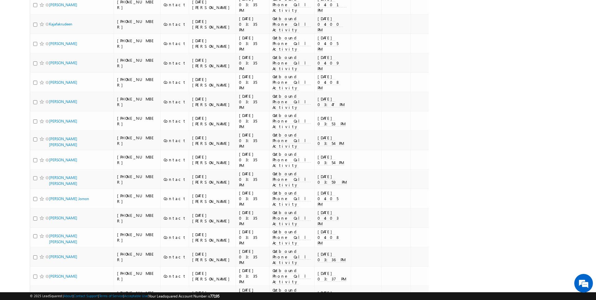
scroll to position [1743, 0]
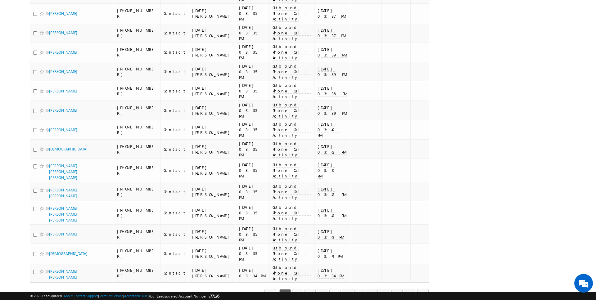
click at [340, 289] on link "5" at bounding box center [334, 294] width 11 height 11
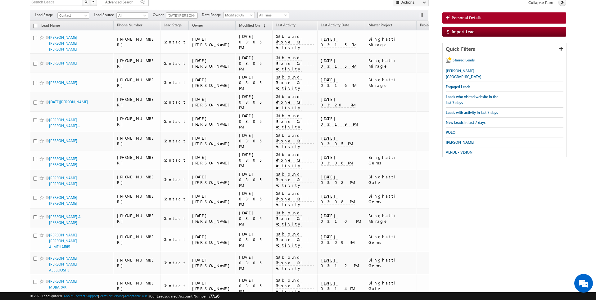
scroll to position [0, 0]
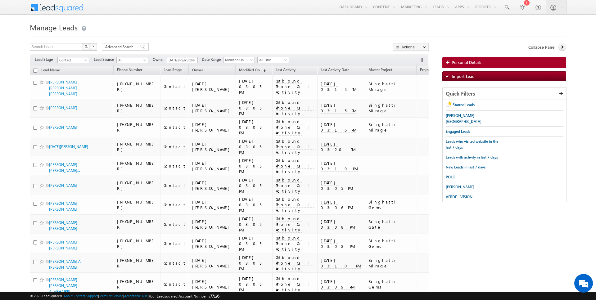
click at [521, 70] on span "Lead Source" at bounding box center [531, 69] width 20 height 5
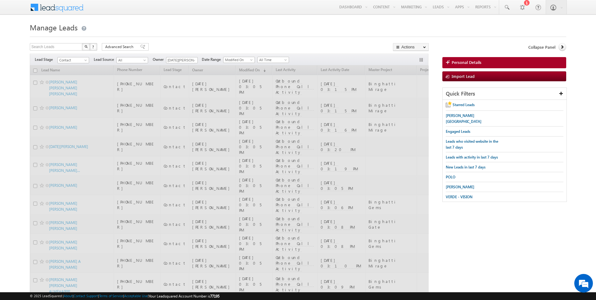
click at [518, 71] on link "Lead Source" at bounding box center [531, 70] width 26 height 8
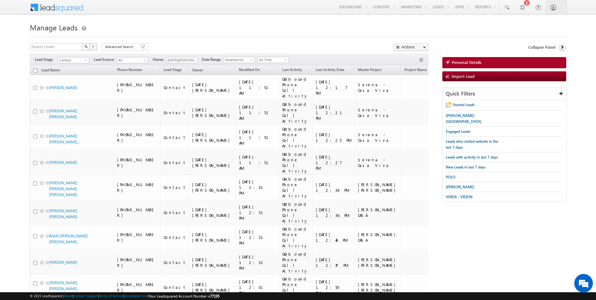
click at [473, 71] on span "Lead Source" at bounding box center [483, 70] width 20 height 5
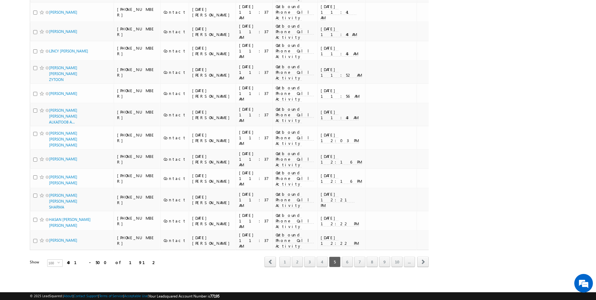
scroll to position [2458, 0]
click at [289, 263] on link "1" at bounding box center [284, 262] width 11 height 11
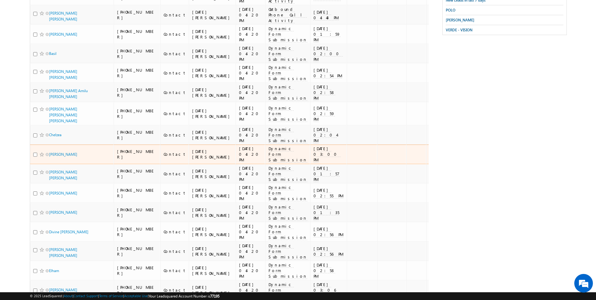
scroll to position [0, 0]
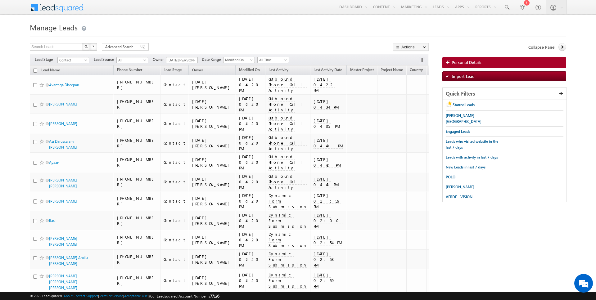
click at [459, 69] on span "Lead Source" at bounding box center [469, 69] width 20 height 5
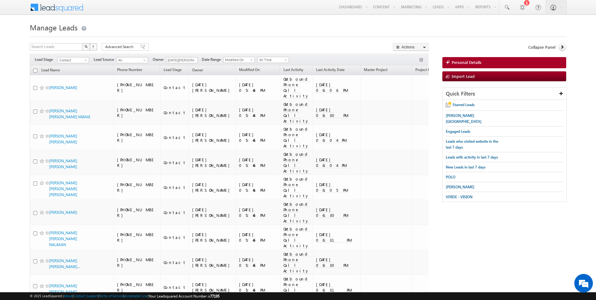
click at [35, 70] on input "checkbox" at bounding box center [35, 71] width 4 height 4
checkbox input "true"
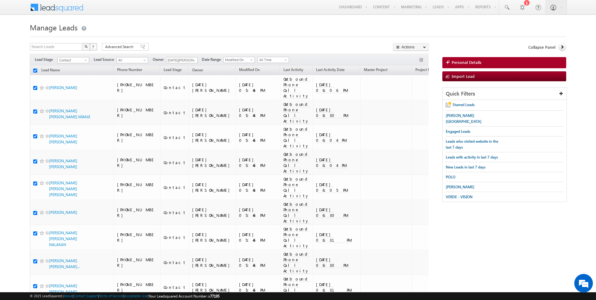
checkbox input "true"
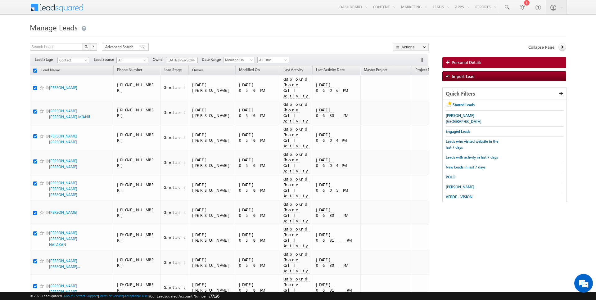
checkbox input "true"
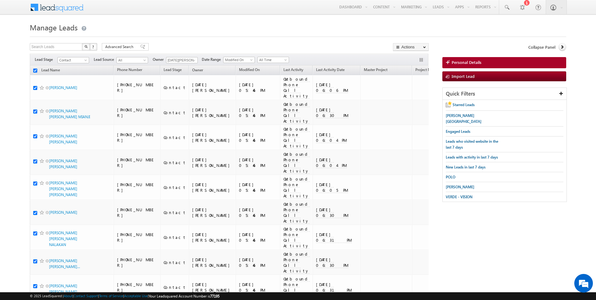
checkbox input "true"
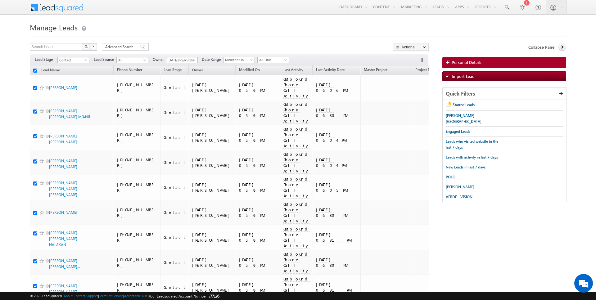
checkbox input "true"
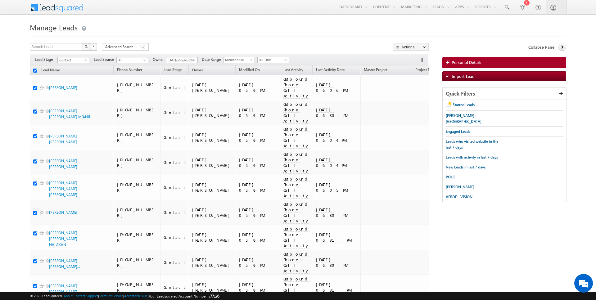
checkbox input "true"
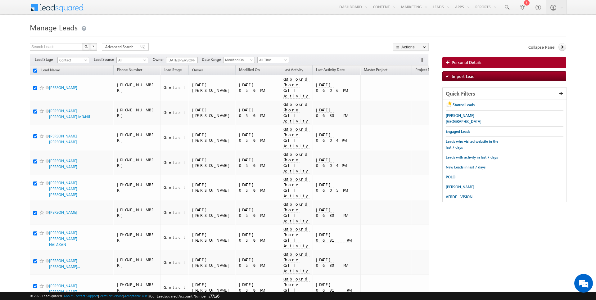
checkbox input "true"
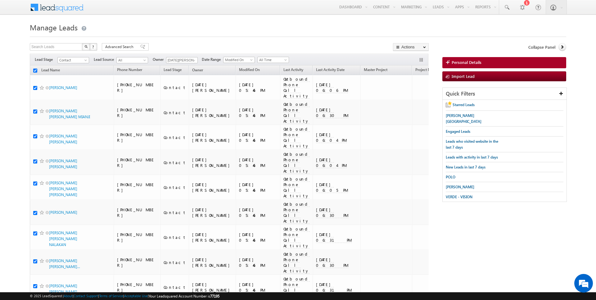
checkbox input "true"
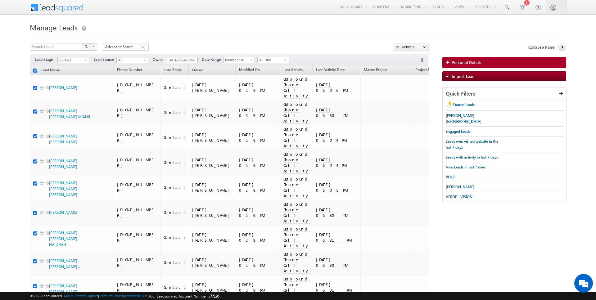
checkbox input "true"
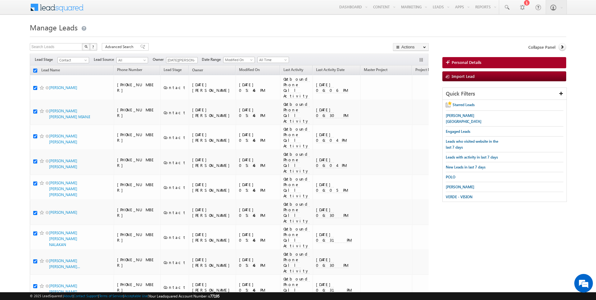
checkbox input "true"
click at [111, 48] on span "Advanced Search" at bounding box center [120, 47] width 30 height 6
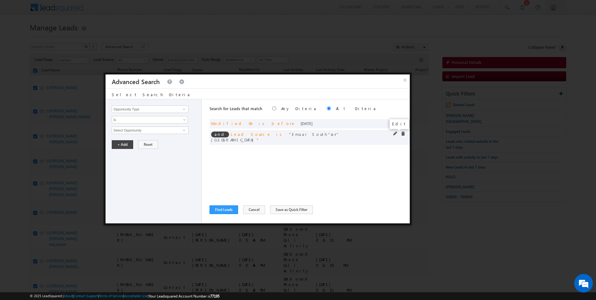
click at [394, 134] on span at bounding box center [395, 134] width 4 height 4
click at [139, 132] on span "2 selected" at bounding box center [147, 130] width 70 height 7
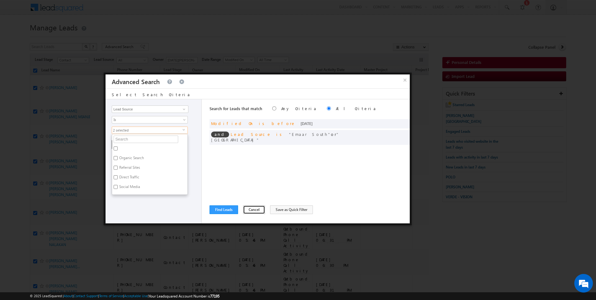
click at [247, 208] on button "Cancel" at bounding box center [254, 209] width 22 height 9
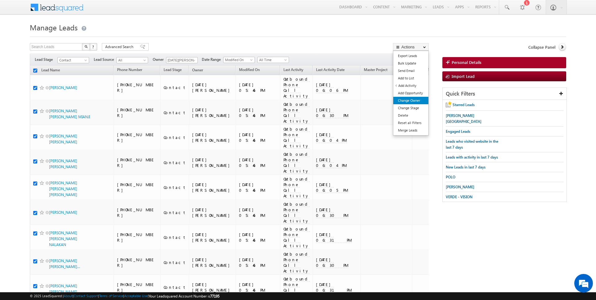
click at [409, 100] on link "Change Owner" at bounding box center [410, 100] width 35 height 7
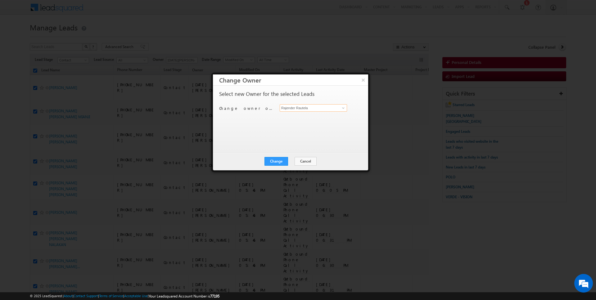
click at [300, 106] on input "Rajender Rautela" at bounding box center [313, 107] width 67 height 7
click at [304, 117] on span "[DATE][EMAIL_ADDRESS][DOMAIN_NAME]" at bounding box center [310, 119] width 56 height 5
click at [280, 162] on button "Change" at bounding box center [276, 161] width 24 height 9
click at [299, 160] on button "Close" at bounding box center [291, 161] width 20 height 9
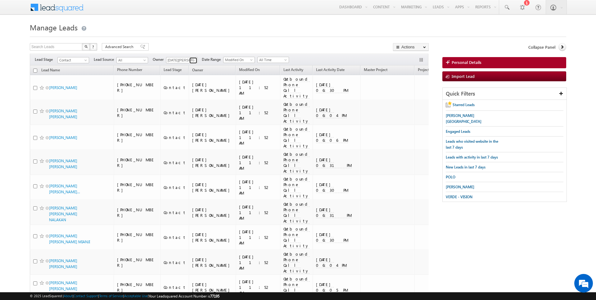
click at [194, 61] on span at bounding box center [193, 60] width 5 height 5
click at [189, 71] on span "[EMAIL_ADDRESS][DOMAIN_NAME]" at bounding box center [197, 71] width 56 height 5
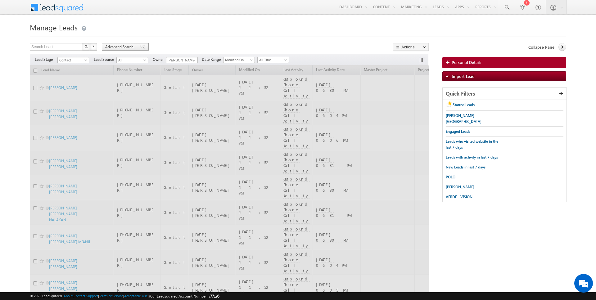
click at [121, 46] on span "Advanced Search" at bounding box center [120, 47] width 30 height 6
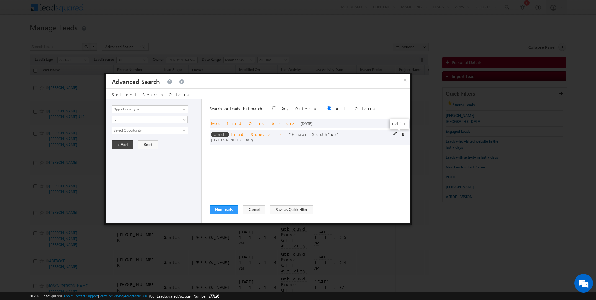
click at [396, 134] on span at bounding box center [395, 134] width 4 height 4
click at [181, 129] on span "2 selected" at bounding box center [147, 130] width 70 height 7
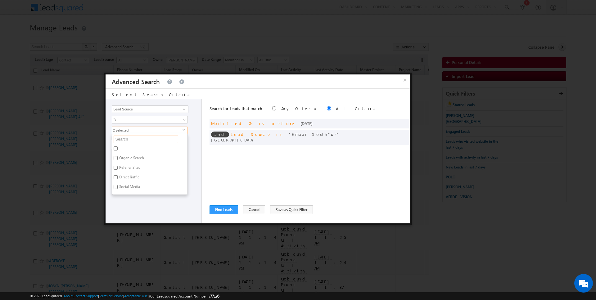
click at [156, 139] on input "text" at bounding box center [146, 139] width 65 height 7
click at [126, 148] on label "Al Furjan" at bounding box center [126, 150] width 28 height 10
click at [118, 148] on input "Al Furjan" at bounding box center [116, 148] width 4 height 4
click at [124, 156] on label "Furjan" at bounding box center [124, 159] width 24 height 10
click at [118, 156] on input "Furjan" at bounding box center [116, 158] width 4 height 4
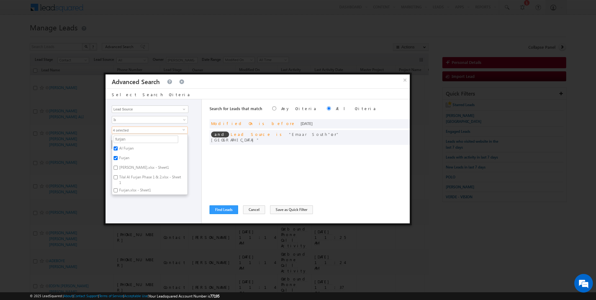
click at [228, 178] on div "Search for Leads that match Any Criteria All Criteria Note that the current tri…" at bounding box center [309, 161] width 200 height 124
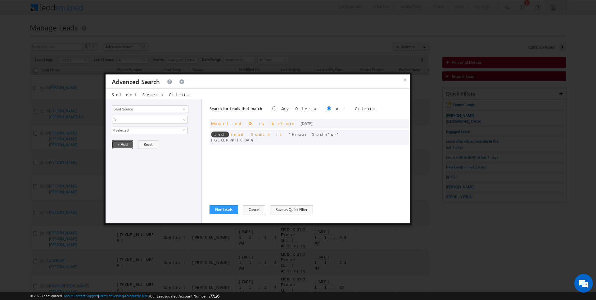
click at [119, 144] on button "+ Add" at bounding box center [122, 144] width 21 height 9
click at [220, 209] on button "Find Leads" at bounding box center [223, 209] width 29 height 9
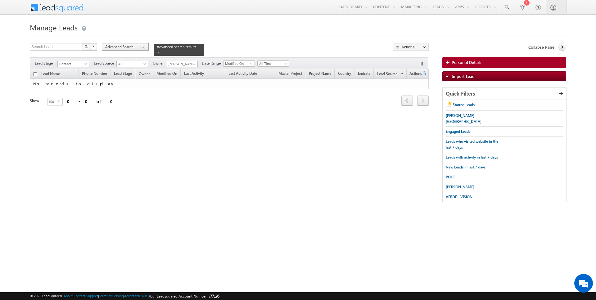
click at [131, 46] on span "Advanced Search" at bounding box center [120, 47] width 30 height 6
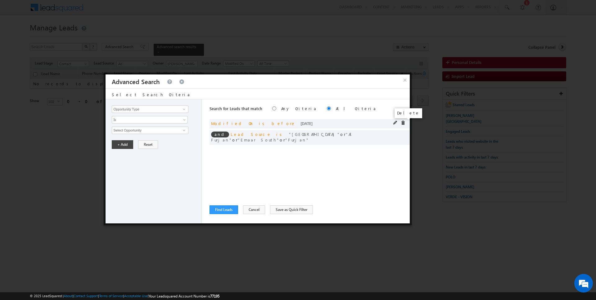
click at [404, 122] on span at bounding box center [403, 123] width 4 height 4
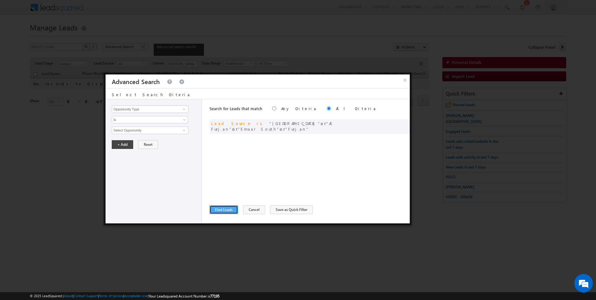
click at [227, 208] on button "Find Leads" at bounding box center [223, 209] width 29 height 9
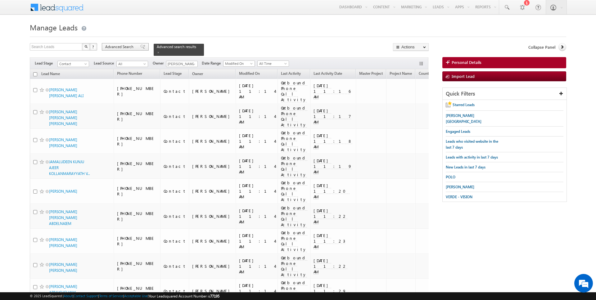
click at [124, 46] on span "Advanced Search" at bounding box center [120, 47] width 30 height 6
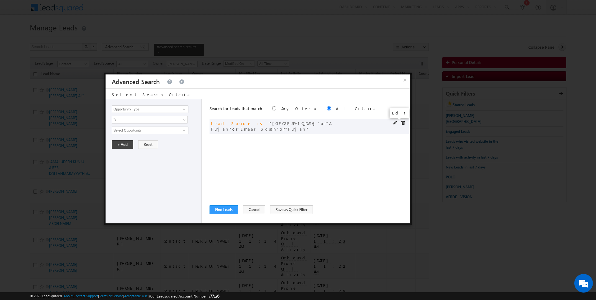
click at [396, 123] on span at bounding box center [395, 123] width 4 height 4
click at [143, 146] on button "Reset" at bounding box center [148, 144] width 20 height 9
click at [141, 109] on input "Opportunity Type" at bounding box center [150, 109] width 76 height 7
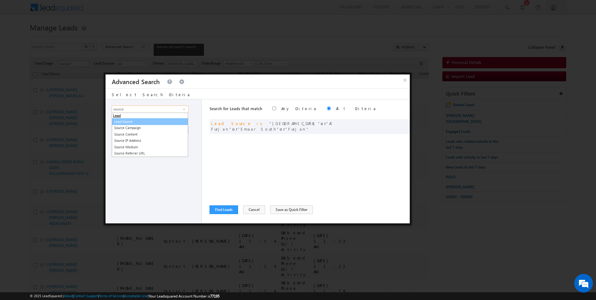
click at [136, 121] on link "Lead Source" at bounding box center [150, 121] width 76 height 7
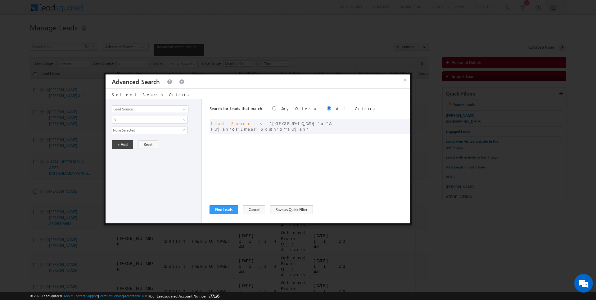
click at [131, 130] on span "None Selected" at bounding box center [147, 130] width 70 height 7
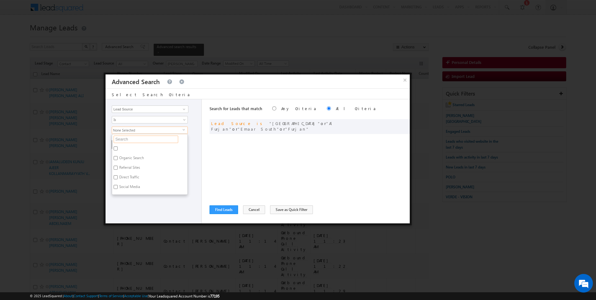
click at [130, 138] on input "text" at bounding box center [146, 139] width 65 height 7
click at [124, 148] on label "JVC" at bounding box center [121, 150] width 19 height 10
click at [118, 148] on input "JVC" at bounding box center [116, 148] width 4 height 4
click at [118, 181] on div "Opportunity Type Lead Activity Task Sales Group Prospect Id Address 1 Address 2…" at bounding box center [154, 161] width 96 height 124
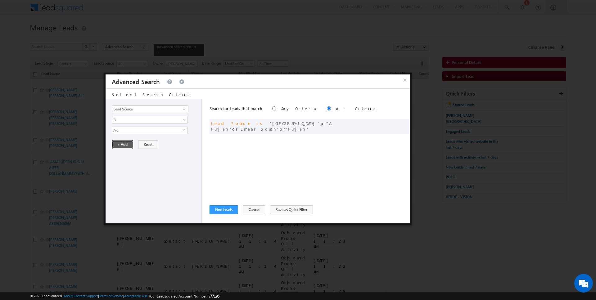
click at [119, 143] on button "+ Add" at bounding box center [122, 144] width 21 height 9
click at [227, 211] on button "Find Leads" at bounding box center [223, 209] width 29 height 9
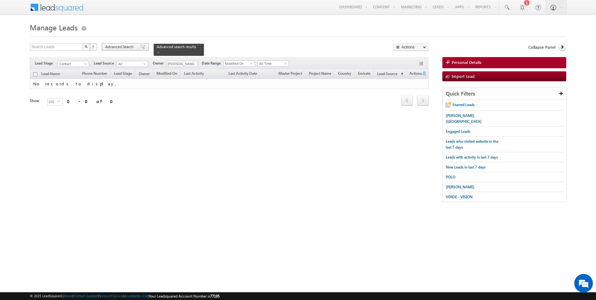
click at [129, 45] on span "Advanced Search" at bounding box center [120, 47] width 30 height 6
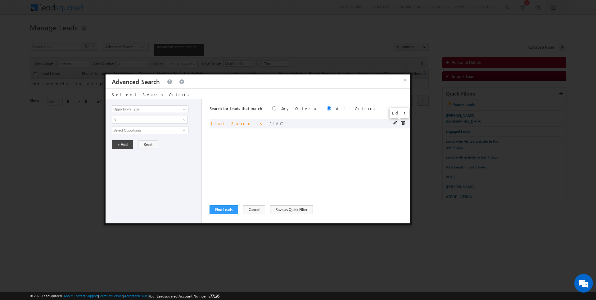
click at [395, 123] on span at bounding box center [395, 123] width 4 height 4
click at [160, 130] on span "JVC" at bounding box center [147, 130] width 70 height 7
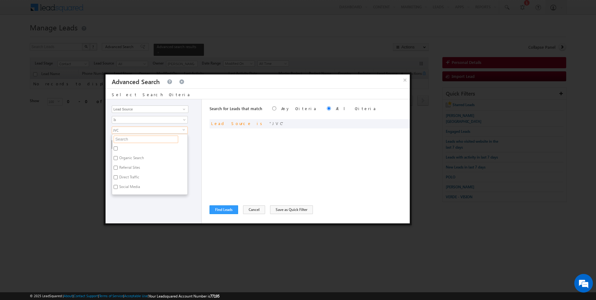
click at [132, 139] on input "text" at bounding box center [146, 139] width 65 height 7
click at [117, 157] on input "JVC" at bounding box center [116, 158] width 4 height 4
click at [125, 139] on input "jvc" at bounding box center [146, 139] width 65 height 7
click at [156, 148] on label "[GEOGRAPHIC_DATA] (DLRC)" at bounding box center [142, 150] width 61 height 10
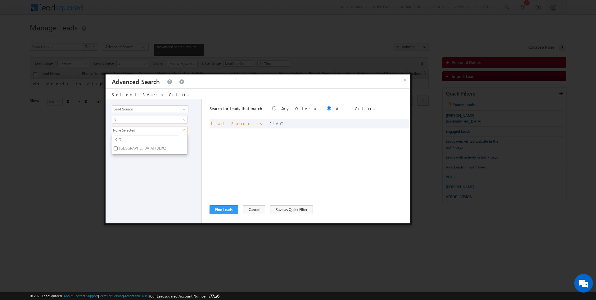
click at [118, 148] on input "[GEOGRAPHIC_DATA] (DLRC)" at bounding box center [116, 148] width 4 height 4
click at [145, 182] on div "Opportunity Type Lead Activity Task Sales Group Prospect Id Address 1 Address 2…" at bounding box center [154, 161] width 96 height 124
click at [119, 144] on button "+ Add" at bounding box center [122, 144] width 21 height 9
click at [226, 213] on button "Find Leads" at bounding box center [223, 209] width 29 height 9
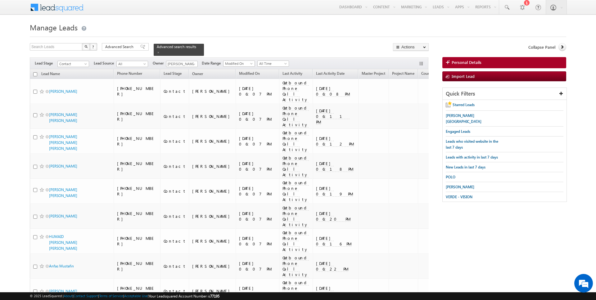
click at [35, 73] on input "checkbox" at bounding box center [35, 74] width 4 height 4
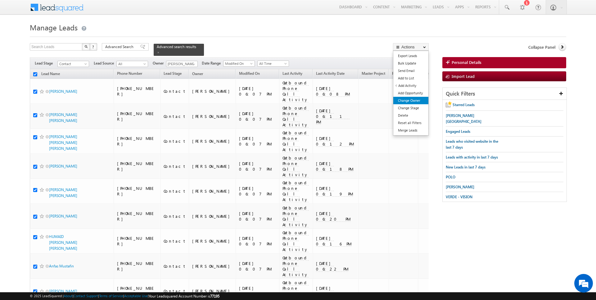
click at [403, 101] on link "Change Owner" at bounding box center [410, 100] width 35 height 7
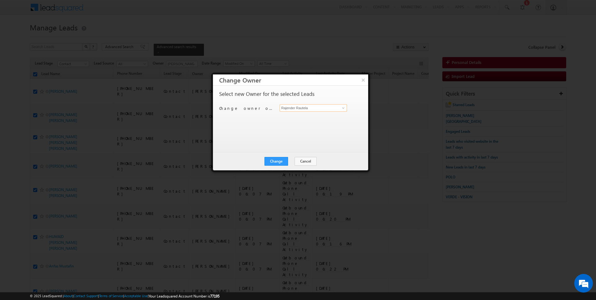
click at [335, 108] on input "Rajender Rautela" at bounding box center [313, 107] width 67 height 7
click at [274, 163] on button "Change" at bounding box center [276, 161] width 24 height 9
click at [290, 163] on button "Close" at bounding box center [291, 161] width 20 height 9
